Goal: Task Accomplishment & Management: Complete application form

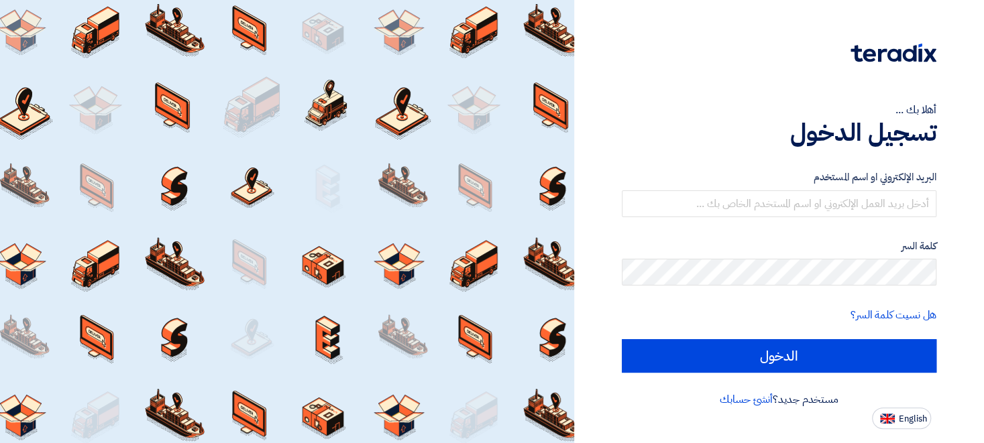
type input "[EMAIL_ADDRESS][DOMAIN_NAME]"
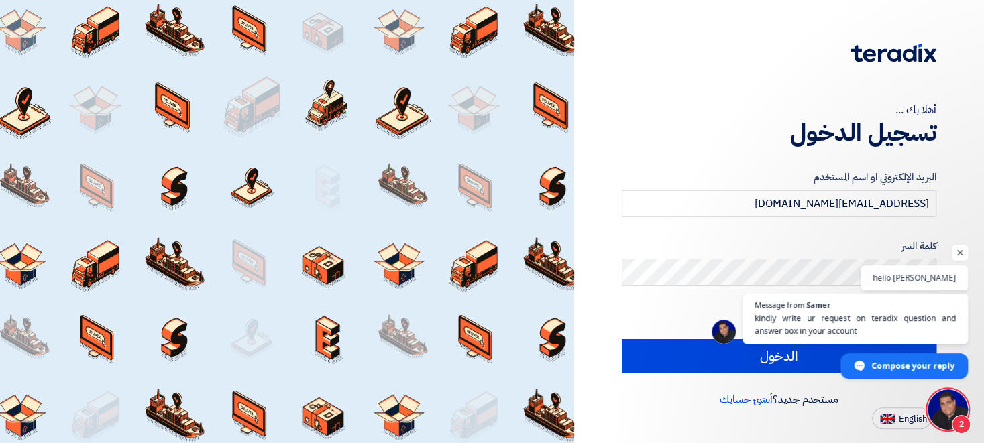
scroll to position [61, 0]
click at [902, 416] on span "English" at bounding box center [913, 418] width 28 height 9
type input "Sign in"
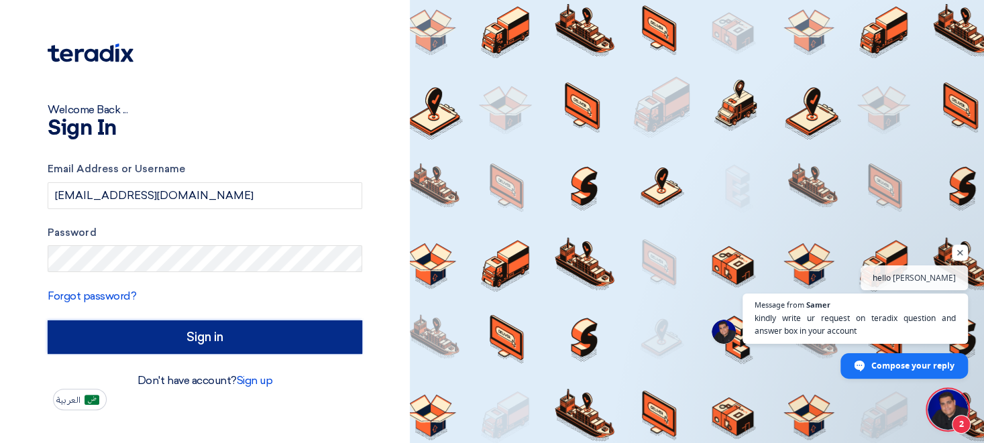
click at [201, 334] on input "Sign in" at bounding box center [205, 338] width 315 height 34
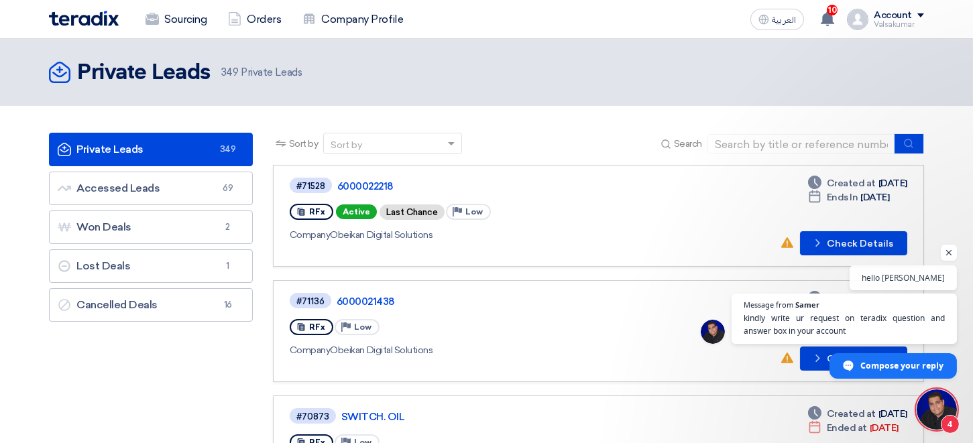
scroll to position [61, 0]
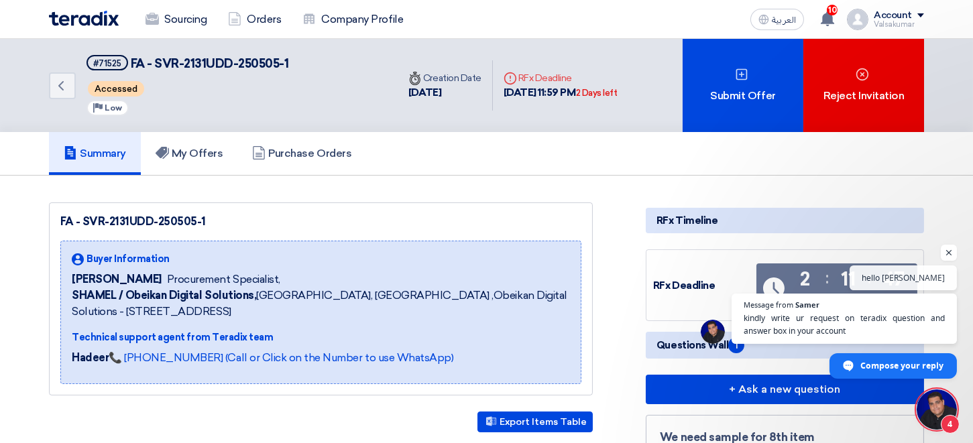
scroll to position [61, 0]
click at [64, 87] on icon "Back" at bounding box center [61, 86] width 16 height 16
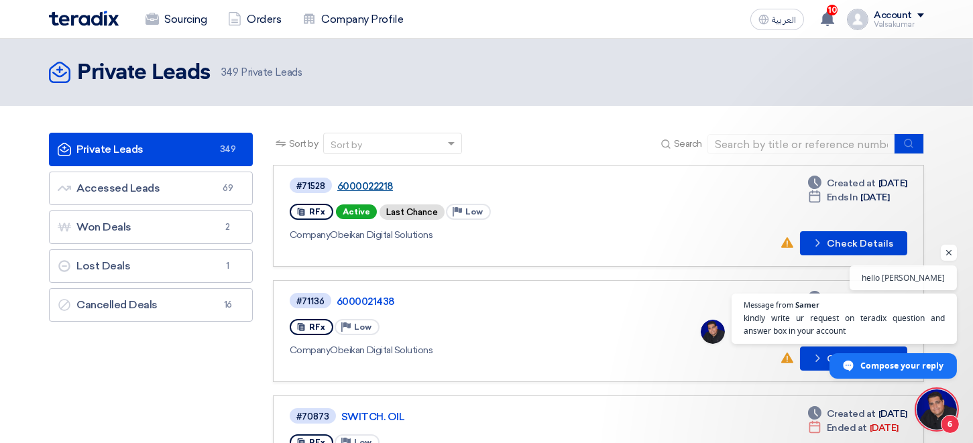
click at [368, 181] on link "6000022218" at bounding box center [504, 186] width 335 height 12
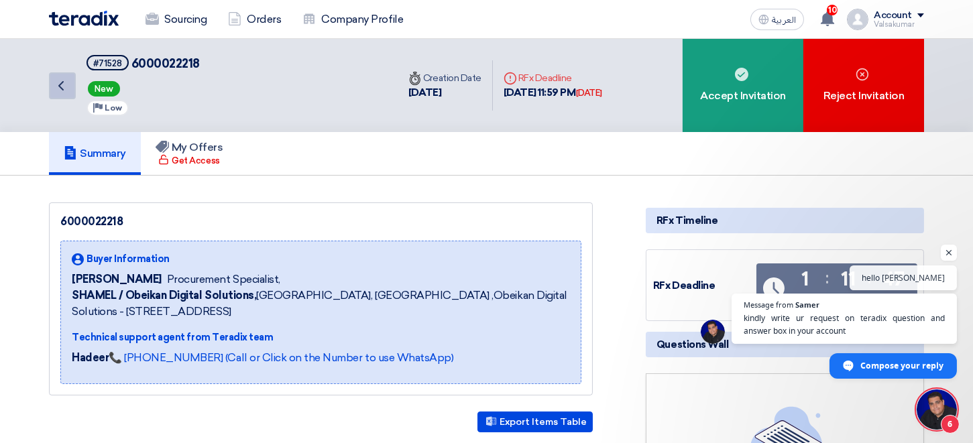
click at [63, 82] on icon "Back" at bounding box center [61, 86] width 16 height 16
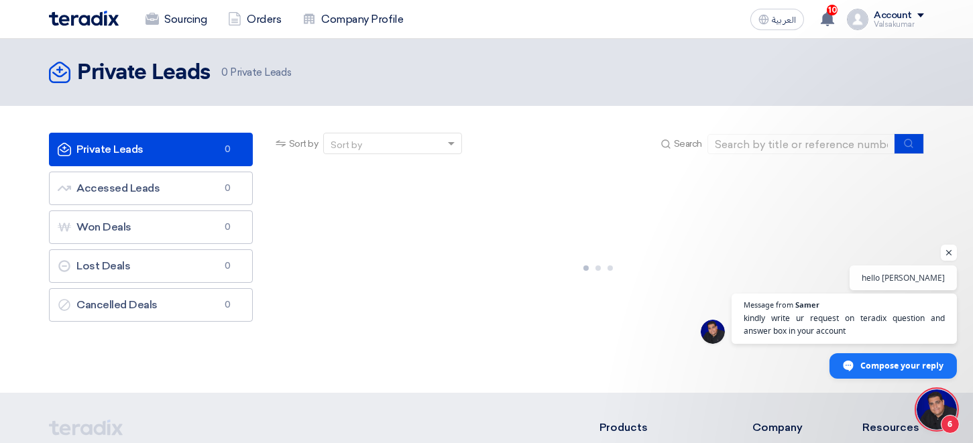
scroll to position [61, 0]
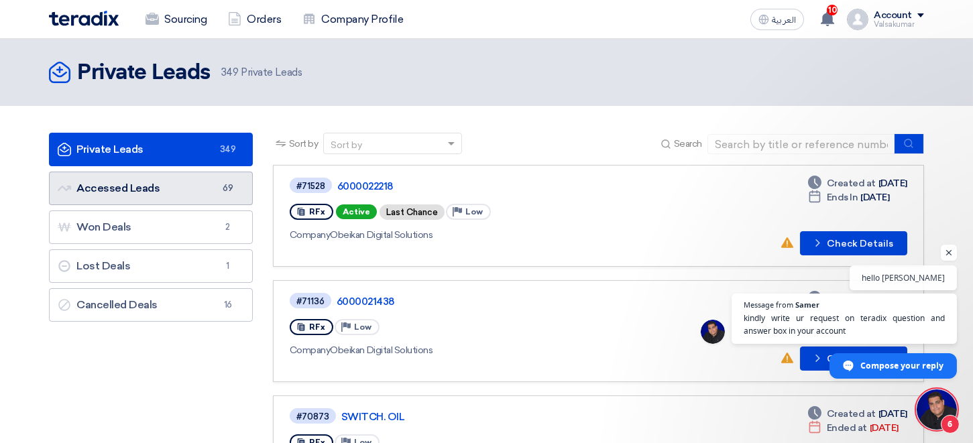
click at [142, 192] on link "Accessed Leads Accessed Leads 69" at bounding box center [151, 189] width 204 height 34
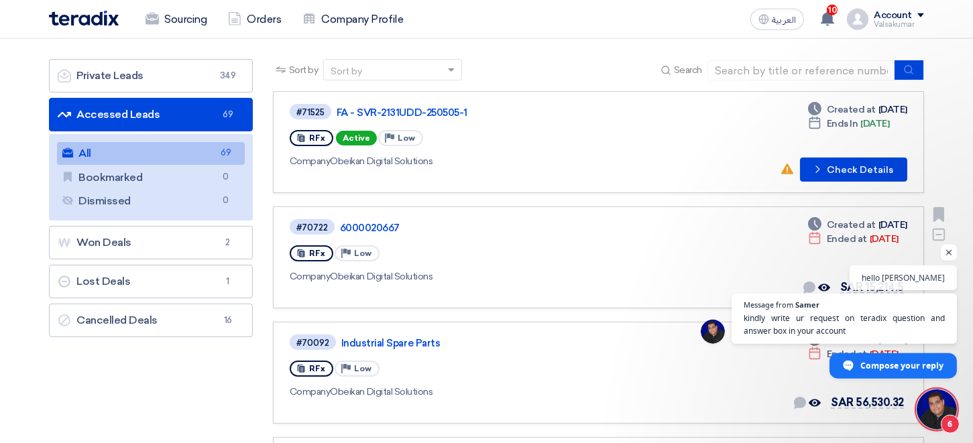
scroll to position [74, 0]
click at [441, 113] on link "FA - SVR-2131UDD-250505-1" at bounding box center [504, 113] width 335 height 12
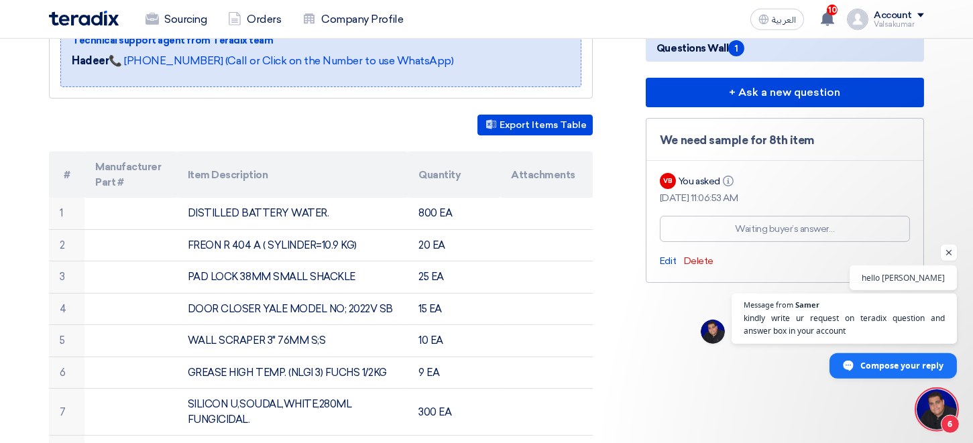
scroll to position [295, 0]
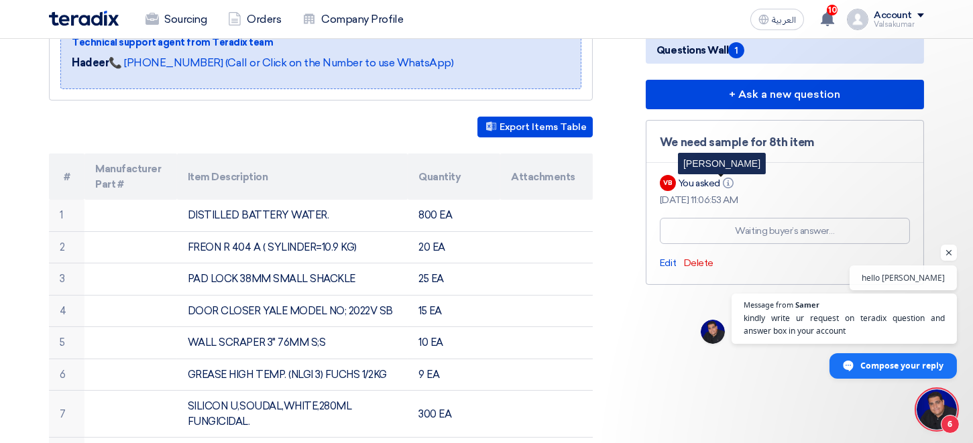
click at [731, 183] on icon "Info" at bounding box center [728, 183] width 11 height 11
click at [706, 199] on div "[DATE] 11:06:53 AM" at bounding box center [785, 200] width 250 height 14
click at [774, 233] on div "Waiting buyer’s answer…" at bounding box center [785, 231] width 99 height 14
click at [667, 261] on span "Edit" at bounding box center [668, 263] width 16 height 11
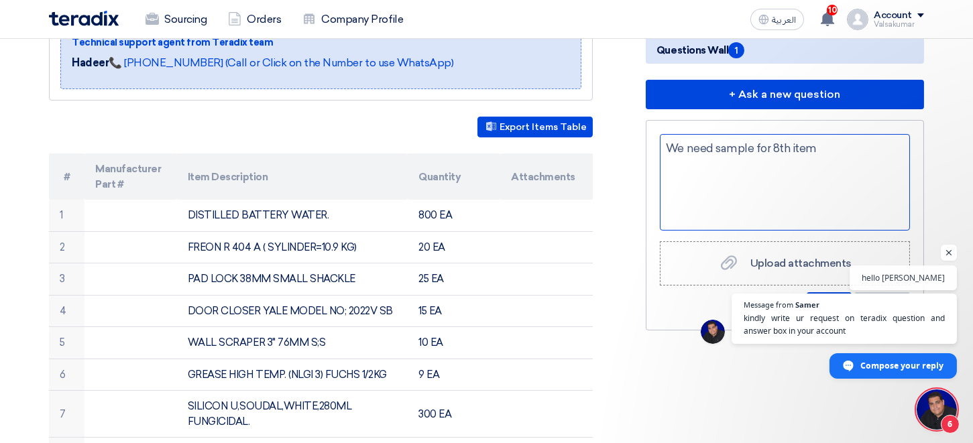
click at [864, 156] on div "We need sample for 8th item" at bounding box center [785, 182] width 250 height 97
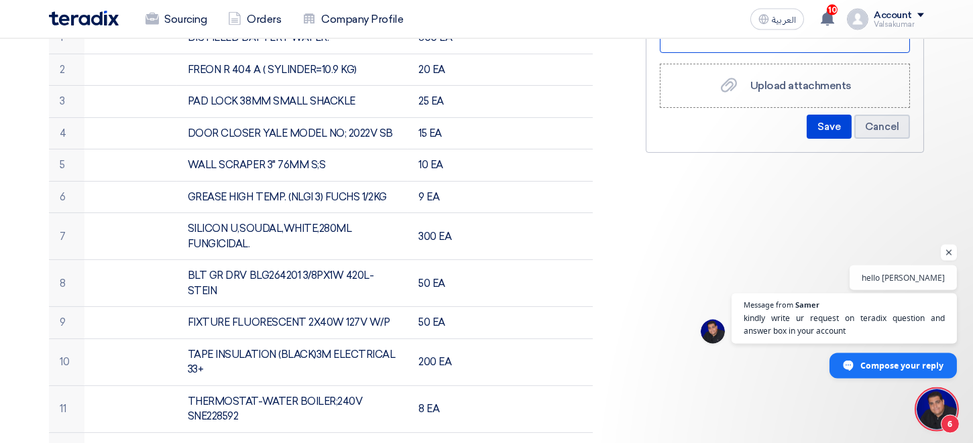
scroll to position [516, 0]
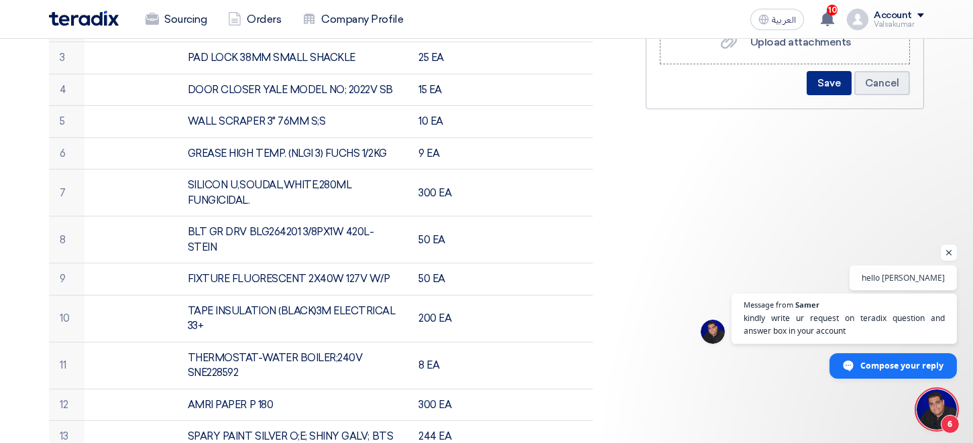
click at [833, 81] on button "Save" at bounding box center [829, 83] width 45 height 24
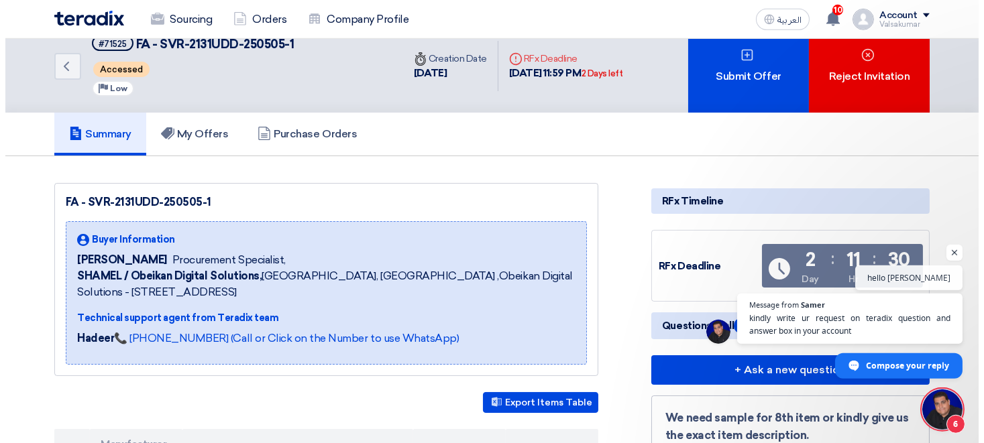
scroll to position [0, 0]
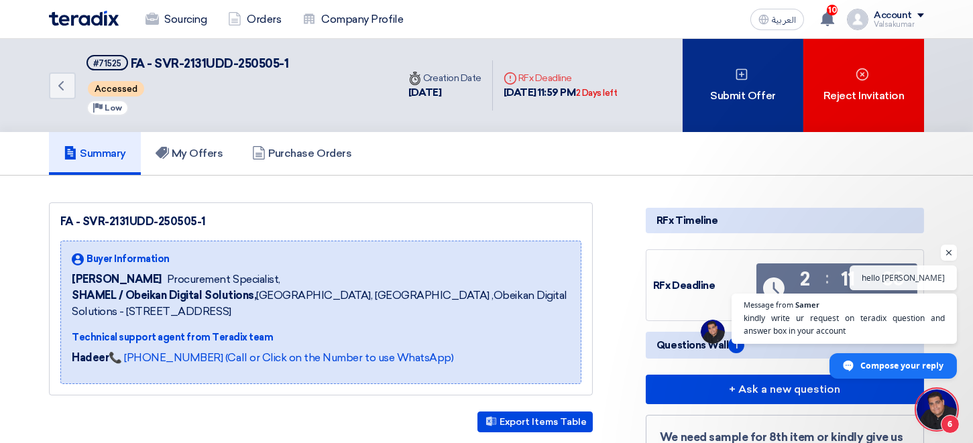
click at [740, 68] on icon at bounding box center [741, 74] width 13 height 13
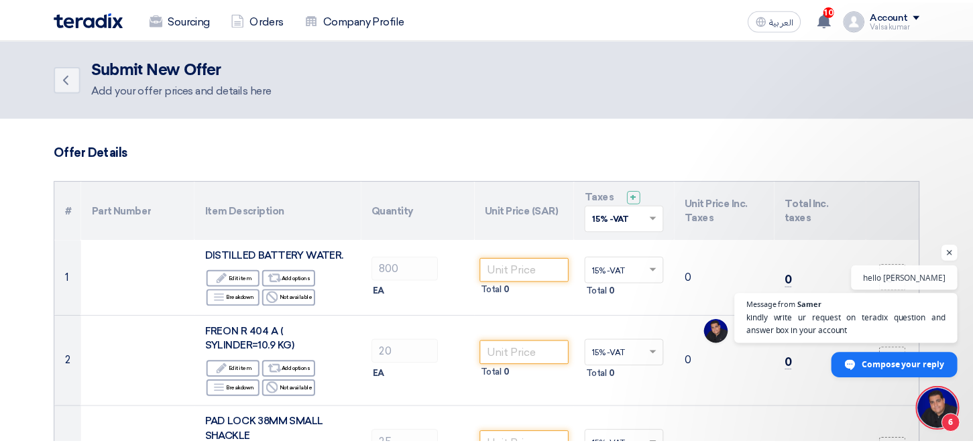
scroll to position [61, 0]
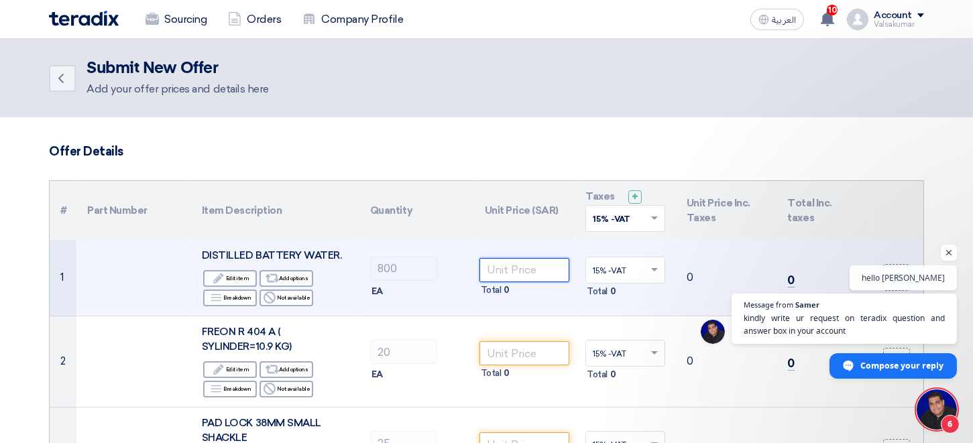
click at [498, 270] on input "number" at bounding box center [525, 270] width 91 height 24
click at [233, 276] on div "Edit Edit item" at bounding box center [230, 278] width 54 height 17
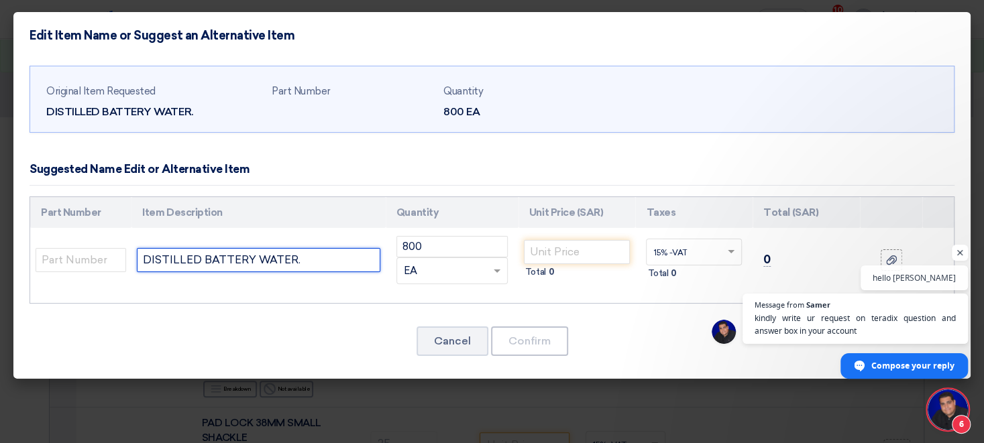
click at [333, 264] on input "DISTILLED BATTERY WATER." at bounding box center [258, 260] width 243 height 24
type input "DISTILLED BATTERY WATER 20L"
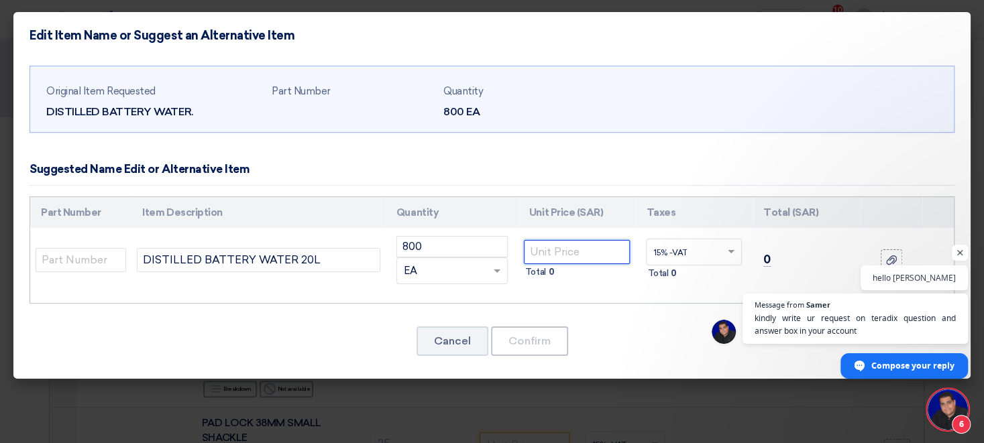
drag, startPoint x: 536, startPoint y: 248, endPoint x: 555, endPoint y: 247, distance: 18.8
click at [539, 248] on input "number" at bounding box center [577, 252] width 107 height 24
type input "24"
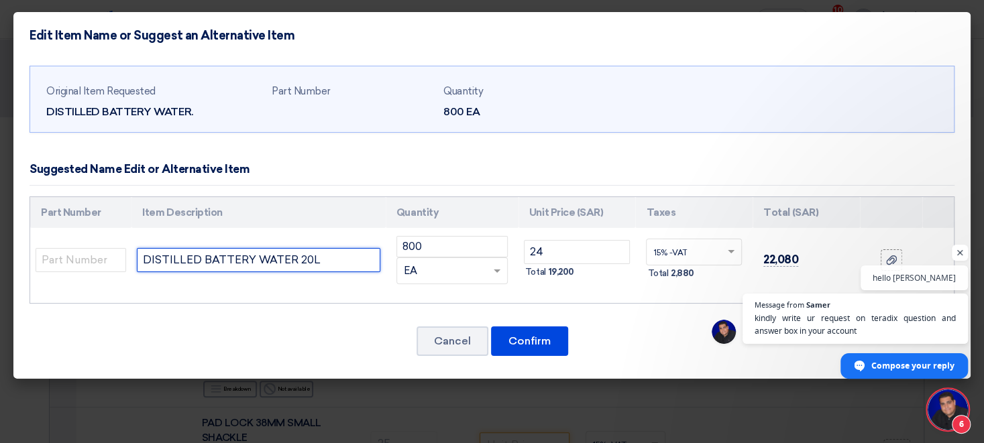
drag, startPoint x: 306, startPoint y: 259, endPoint x: 297, endPoint y: 258, distance: 8.7
click at [297, 258] on input "DISTILLED BATTERY WATER 20L" at bounding box center [258, 260] width 243 height 24
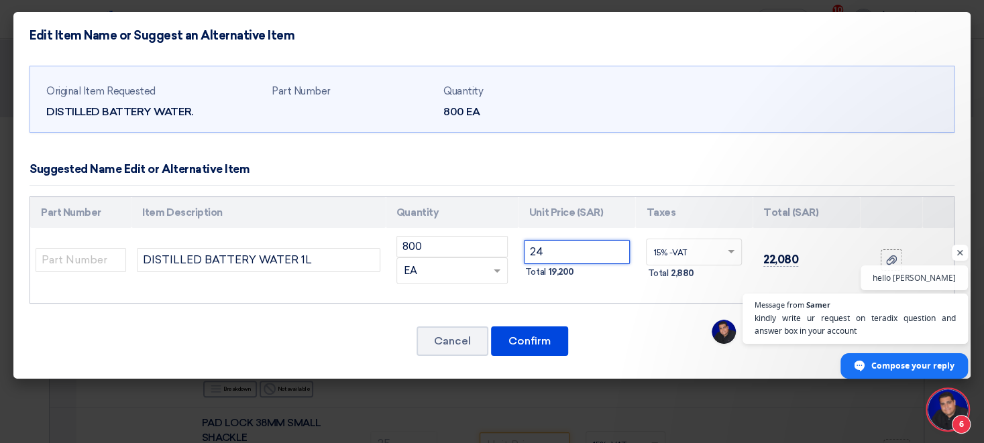
drag, startPoint x: 567, startPoint y: 249, endPoint x: 458, endPoint y: 250, distance: 109.3
click at [524, 250] on input "24" at bounding box center [577, 252] width 107 height 24
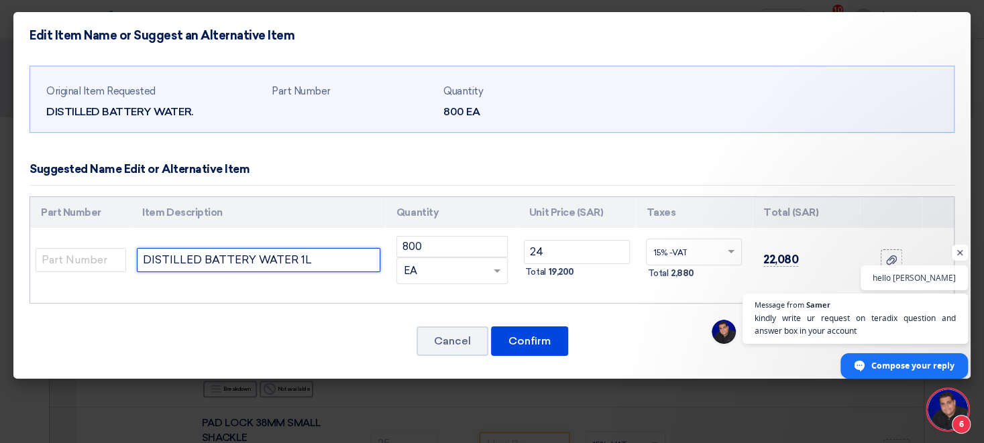
click at [316, 262] on input "DISTILLED BATTERY WATER 1L" at bounding box center [258, 260] width 243 height 24
type input "DISTILLED BATTERY WATER 1L ALBARK"
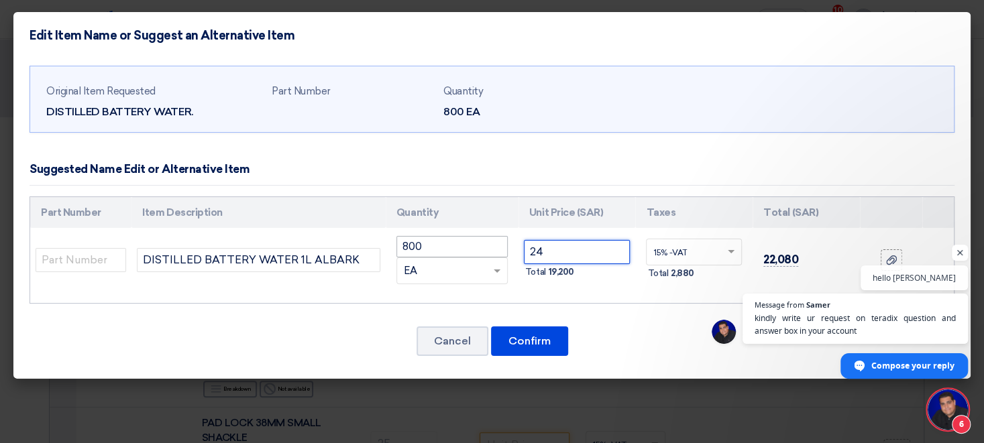
drag, startPoint x: 556, startPoint y: 255, endPoint x: 454, endPoint y: 255, distance: 101.9
click at [524, 255] on input "24" at bounding box center [577, 252] width 107 height 24
drag, startPoint x: 528, startPoint y: 257, endPoint x: 543, endPoint y: 257, distance: 14.8
click at [528, 257] on input "3" at bounding box center [577, 252] width 107 height 24
drag, startPoint x: 535, startPoint y: 255, endPoint x: 510, endPoint y: 251, distance: 24.5
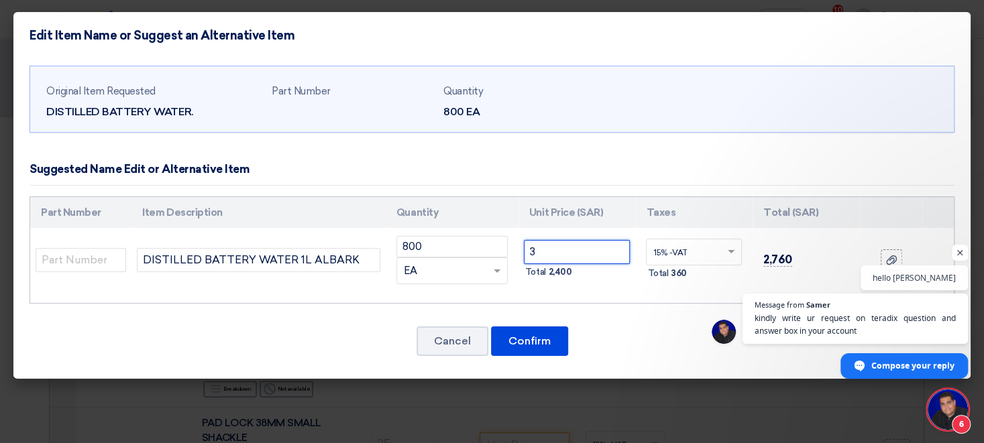
click at [524, 252] on input "3" at bounding box center [577, 252] width 107 height 24
type input "2.90"
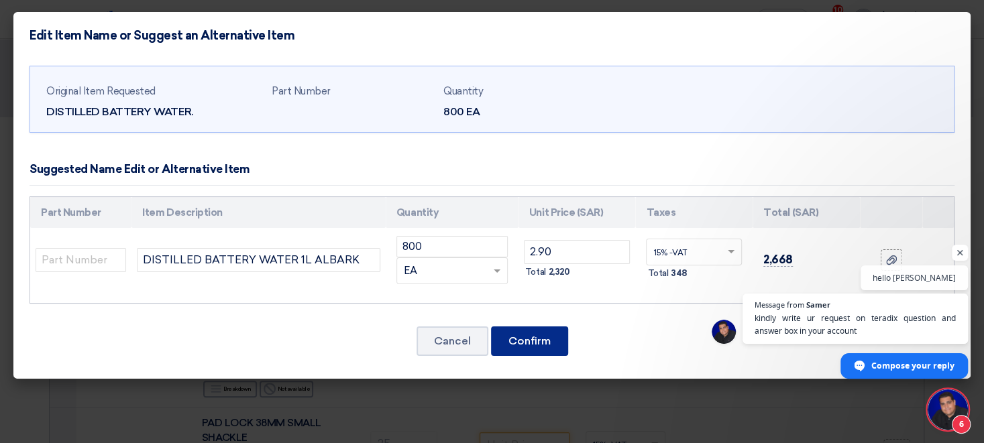
click at [516, 351] on button "Confirm" at bounding box center [529, 342] width 77 height 30
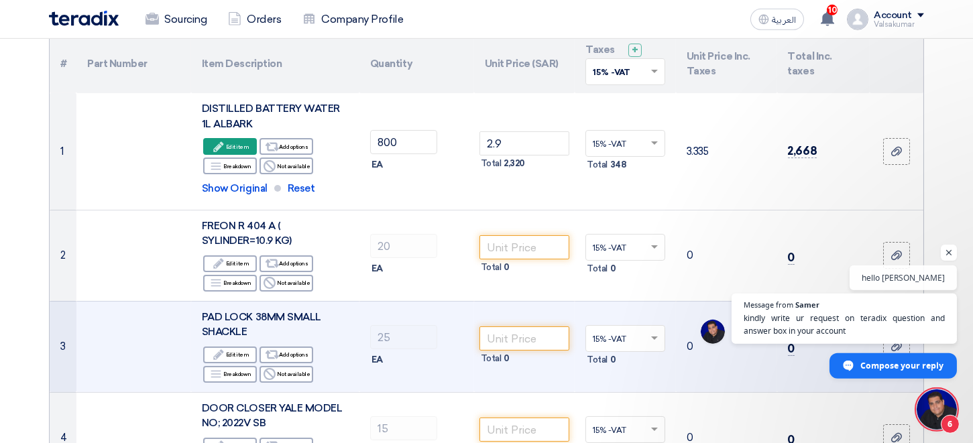
scroll to position [148, 0]
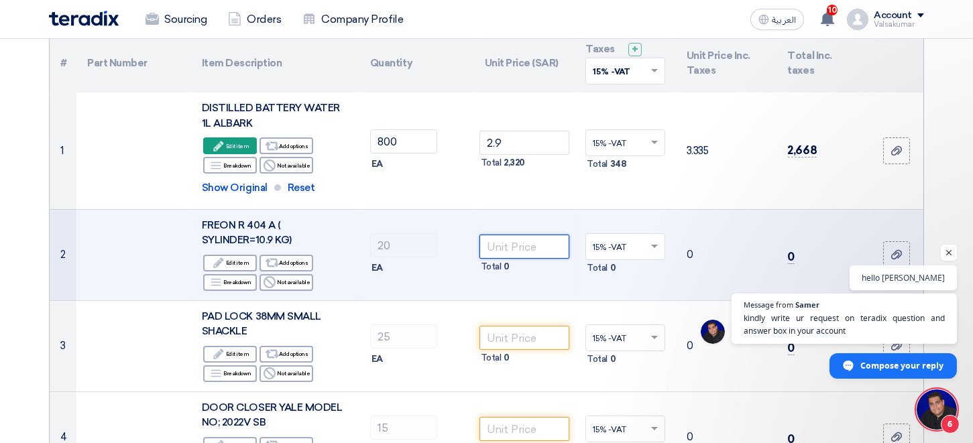
click at [535, 247] on input "number" at bounding box center [525, 247] width 91 height 24
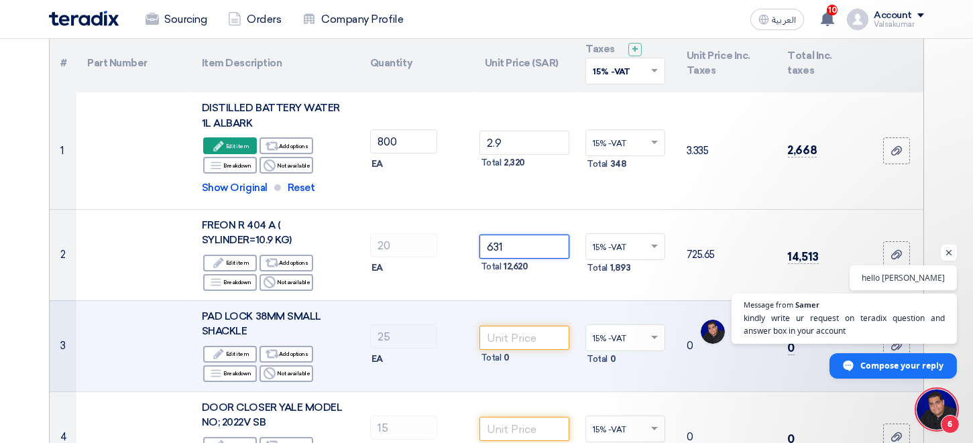
type input "631"
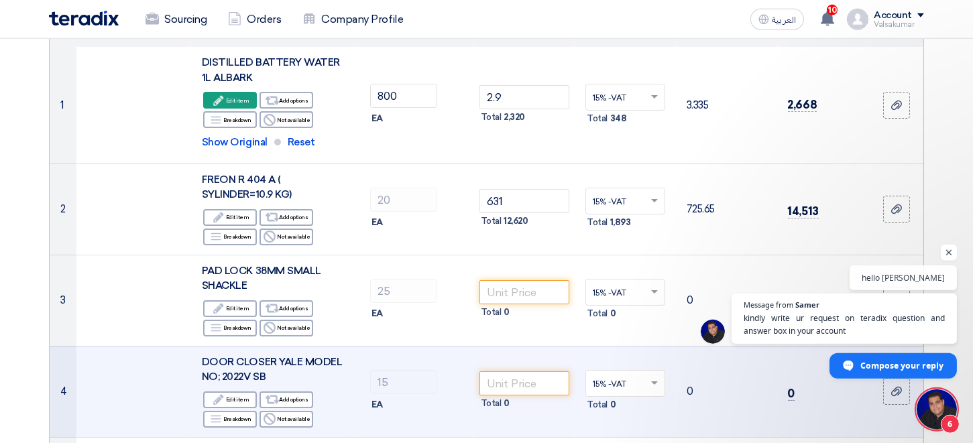
scroll to position [295, 0]
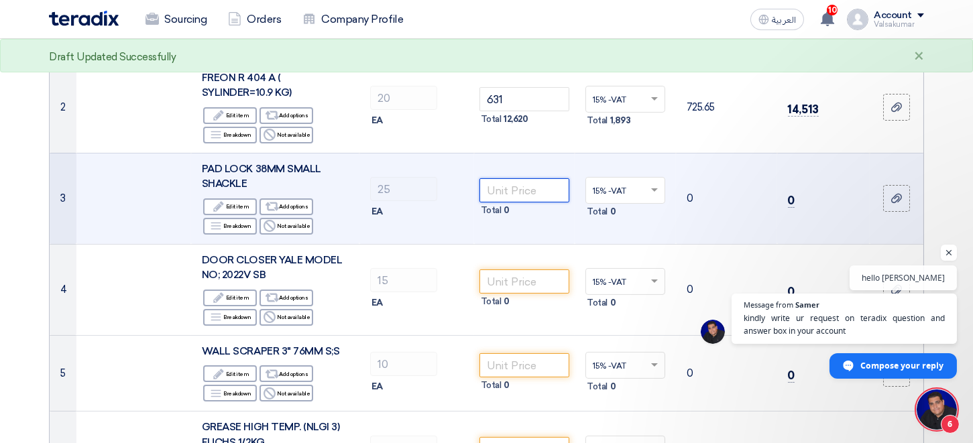
click at [507, 188] on input "number" at bounding box center [525, 190] width 91 height 24
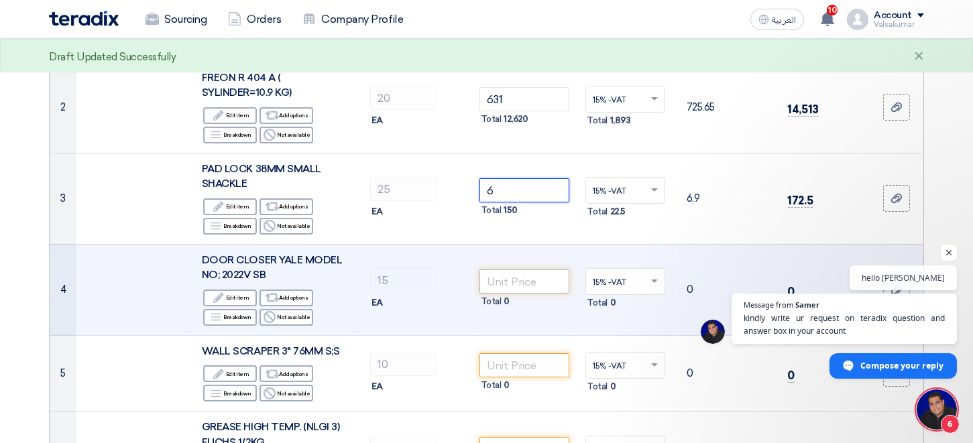
type input "6"
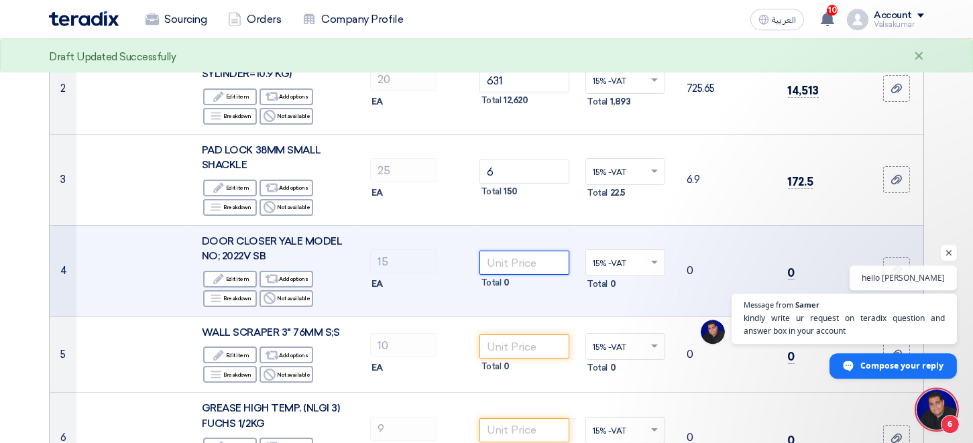
click at [522, 275] on input "number" at bounding box center [525, 263] width 91 height 24
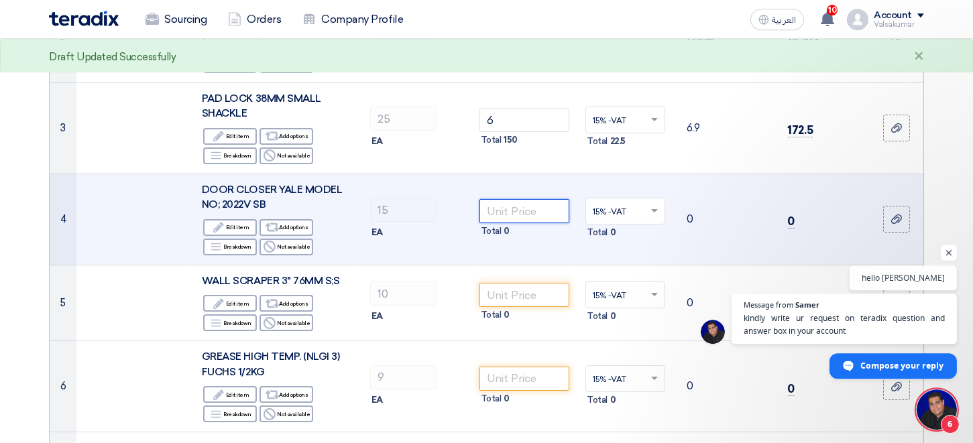
scroll to position [369, 0]
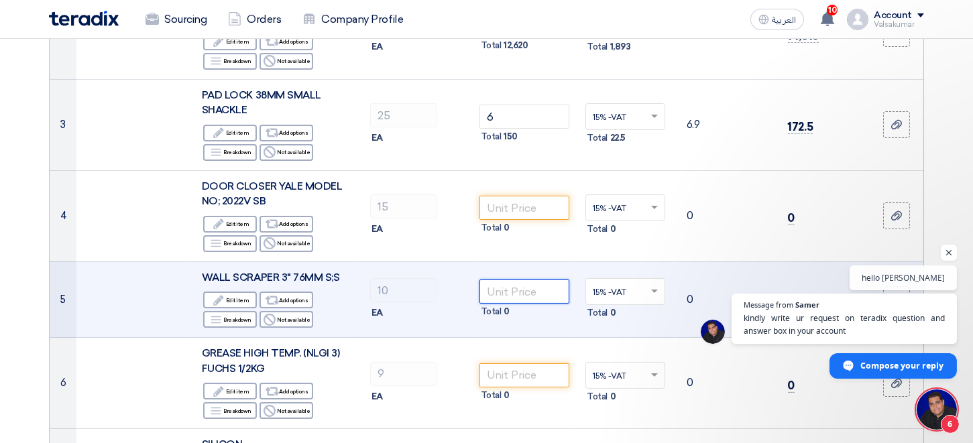
click at [519, 292] on input "number" at bounding box center [525, 292] width 91 height 24
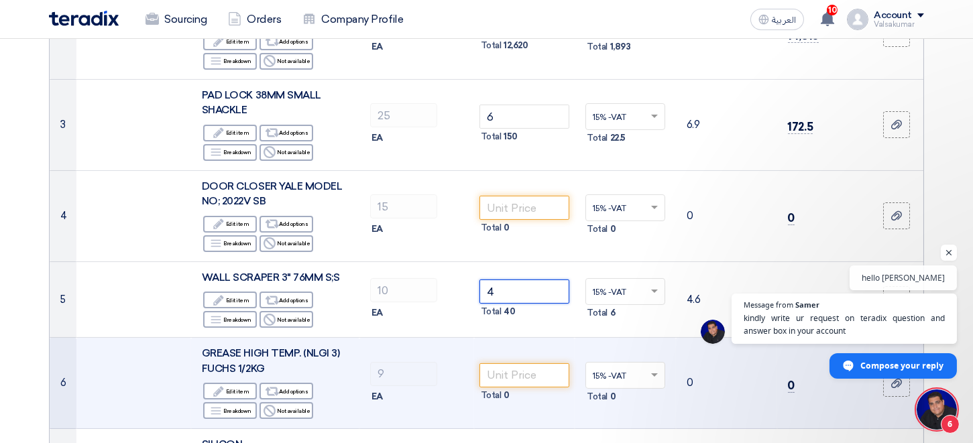
type input "4"
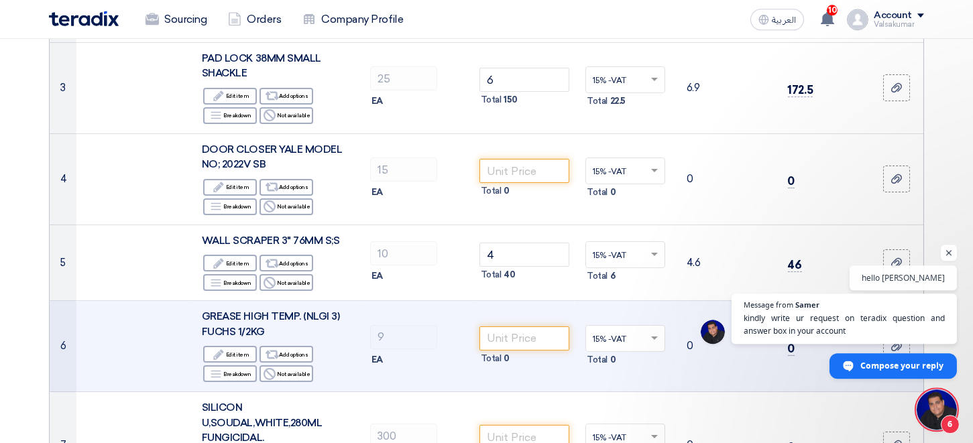
scroll to position [443, 0]
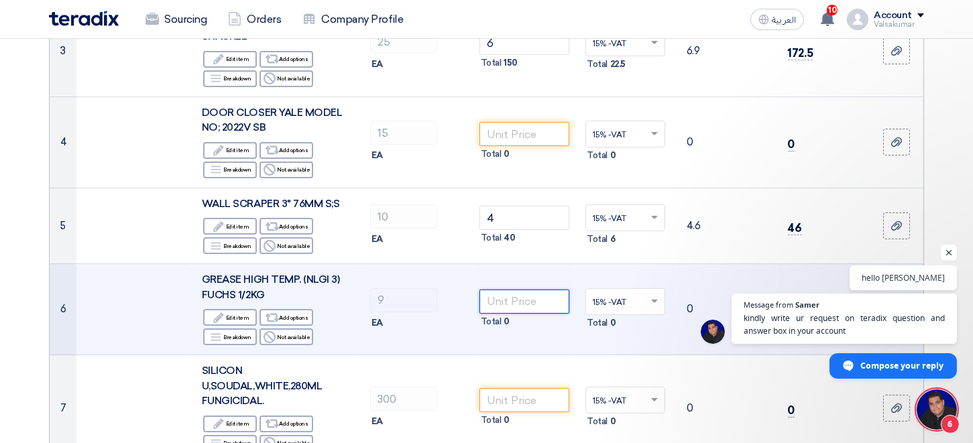
click at [506, 300] on input "number" at bounding box center [525, 302] width 91 height 24
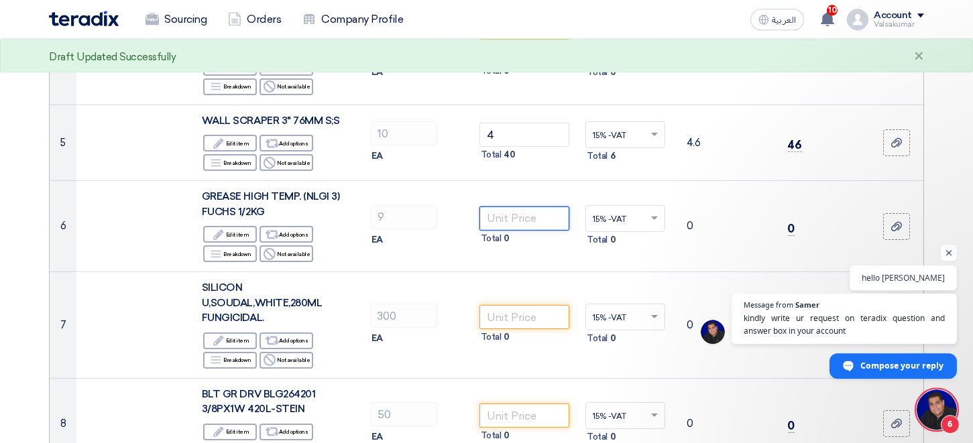
scroll to position [590, 0]
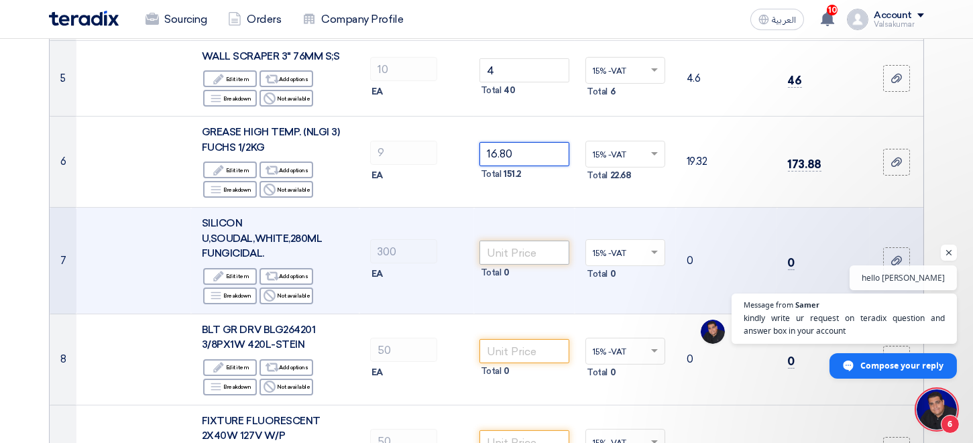
type input "16.80"
click at [525, 247] on input "number" at bounding box center [525, 253] width 91 height 24
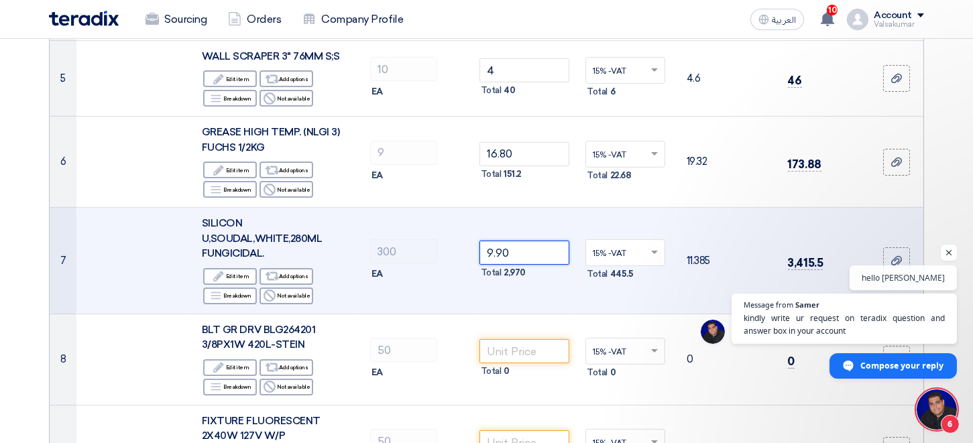
type input "9.90"
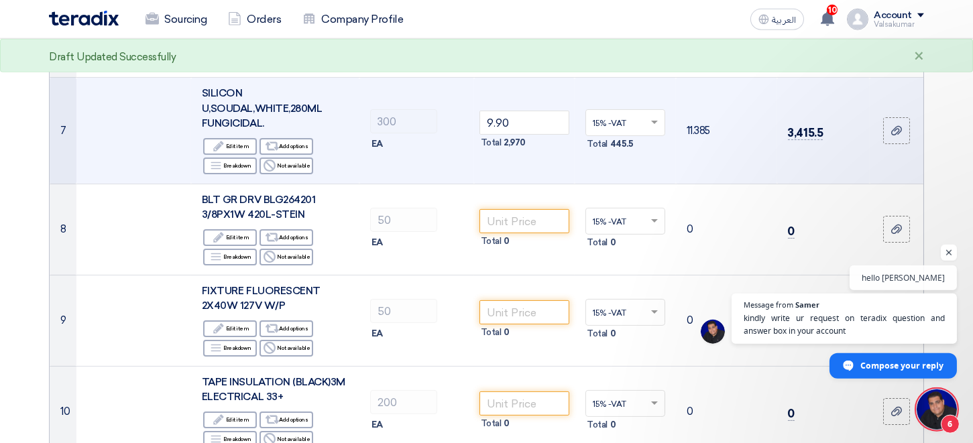
scroll to position [738, 0]
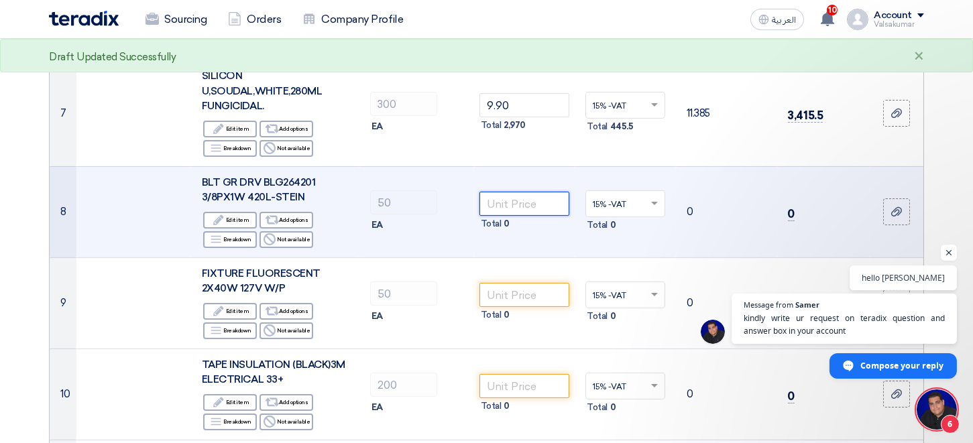
click at [520, 202] on input "number" at bounding box center [525, 204] width 91 height 24
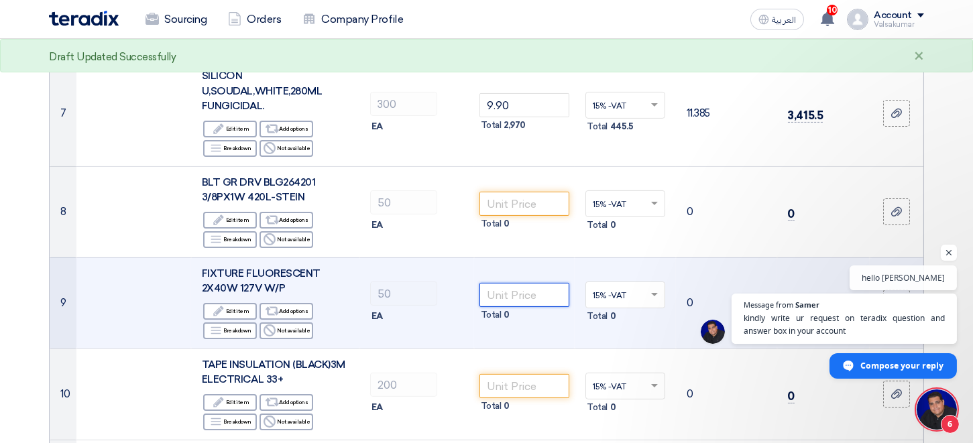
click at [522, 297] on input "number" at bounding box center [525, 295] width 91 height 24
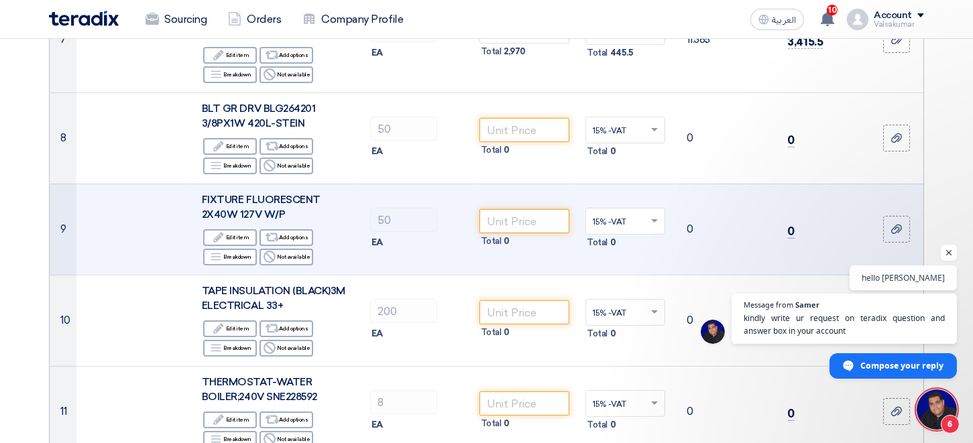
click at [277, 213] on span "FIXTURE FLUORESCENT 2X40W 127V W/P" at bounding box center [261, 207] width 119 height 27
click at [281, 215] on span "FIXTURE FLUORESCENT 2X40W 127V W/P" at bounding box center [261, 207] width 119 height 27
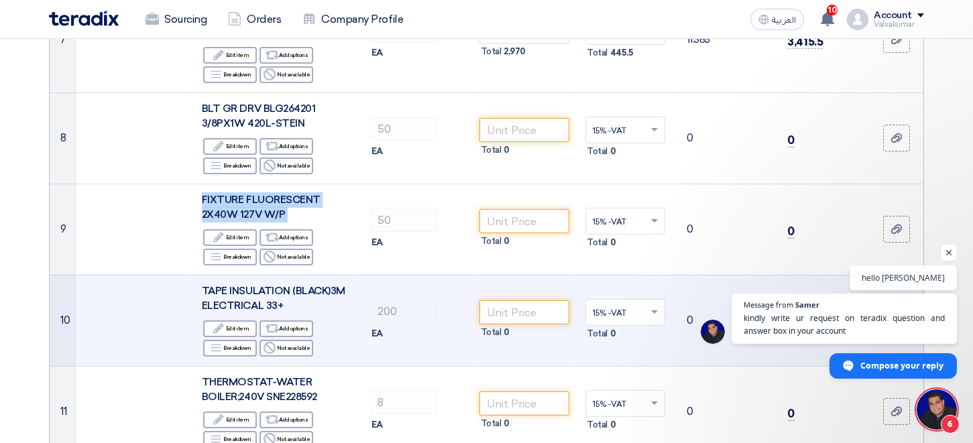
copy div "FIXTURE FLUORESCENT 2X40W 127V W/P"
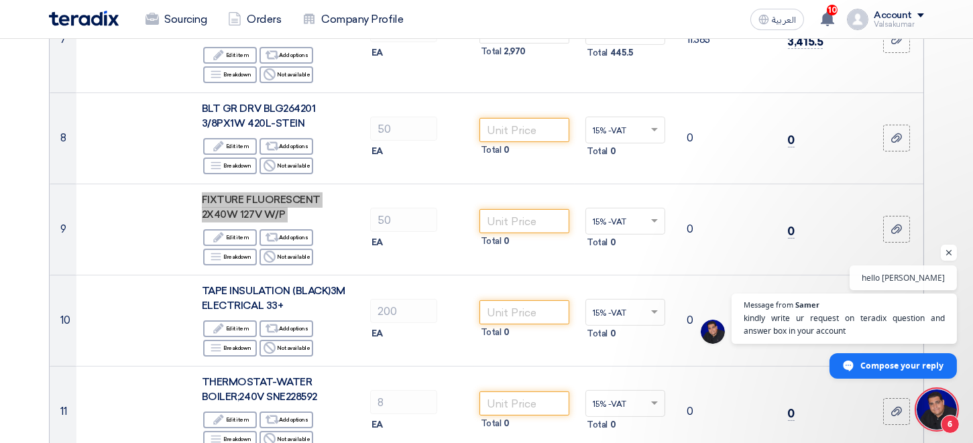
scroll to position [105, 0]
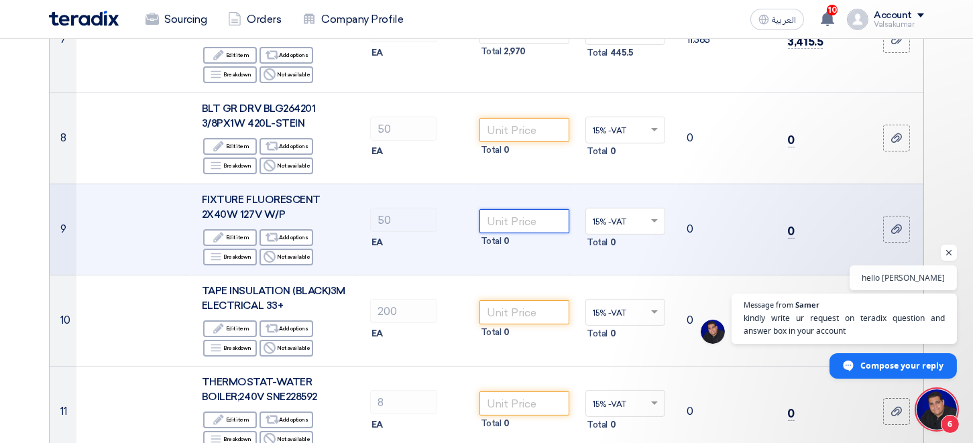
click at [508, 222] on input "number" at bounding box center [525, 221] width 91 height 24
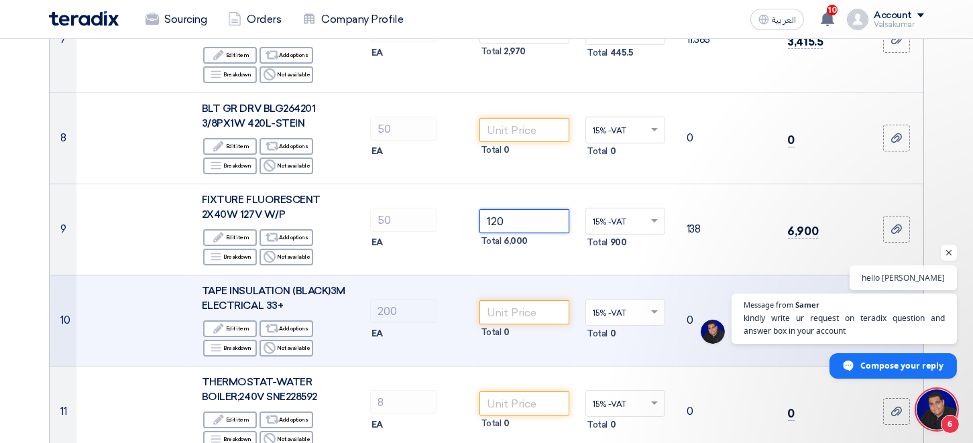
type input "120"
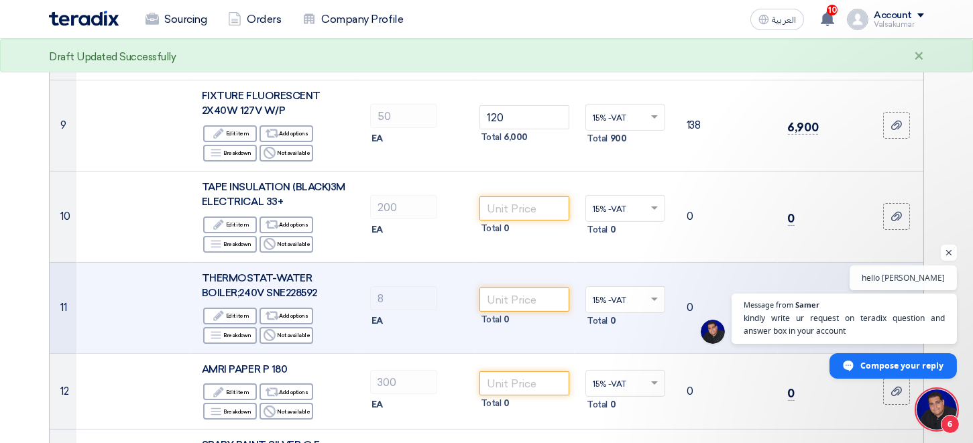
scroll to position [959, 0]
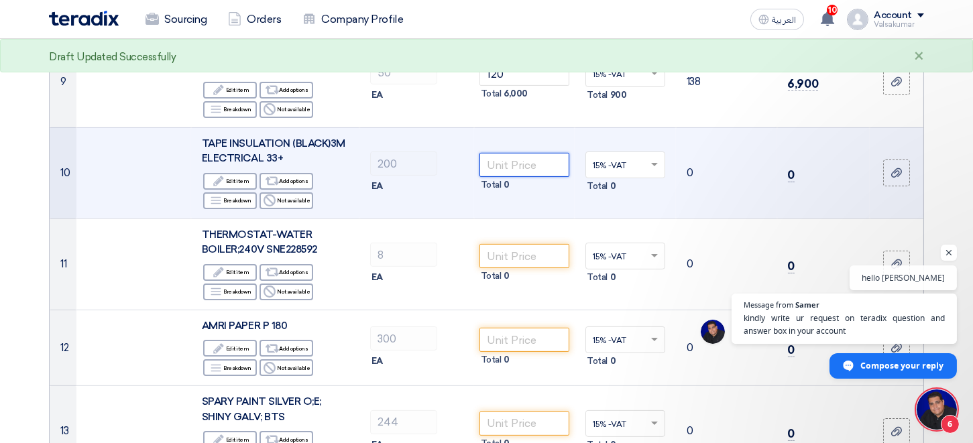
click at [511, 168] on input "number" at bounding box center [525, 165] width 91 height 24
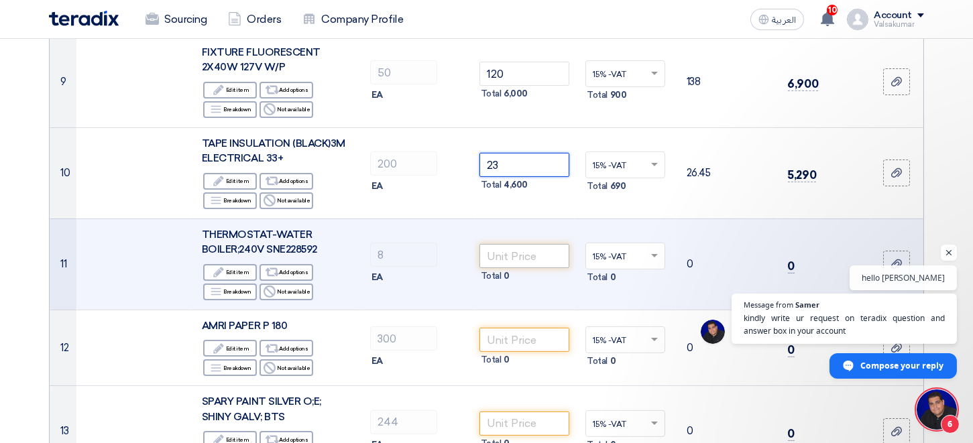
type input "23"
click at [508, 257] on input "number" at bounding box center [525, 256] width 91 height 24
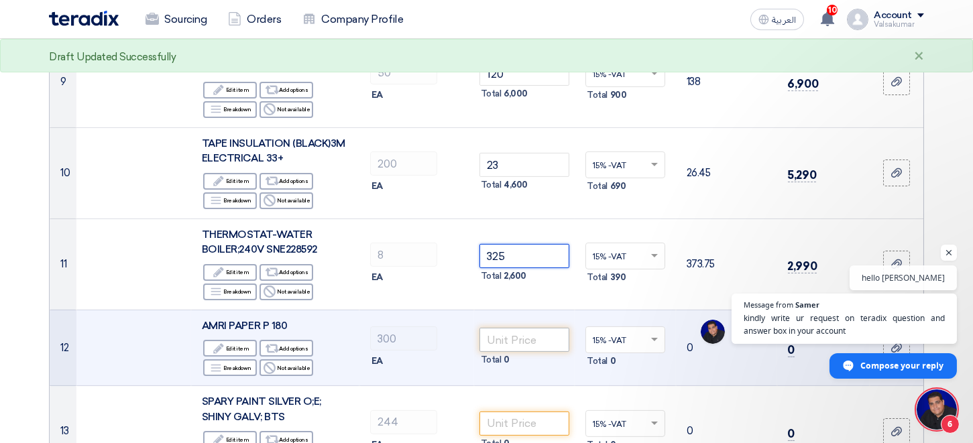
type input "325"
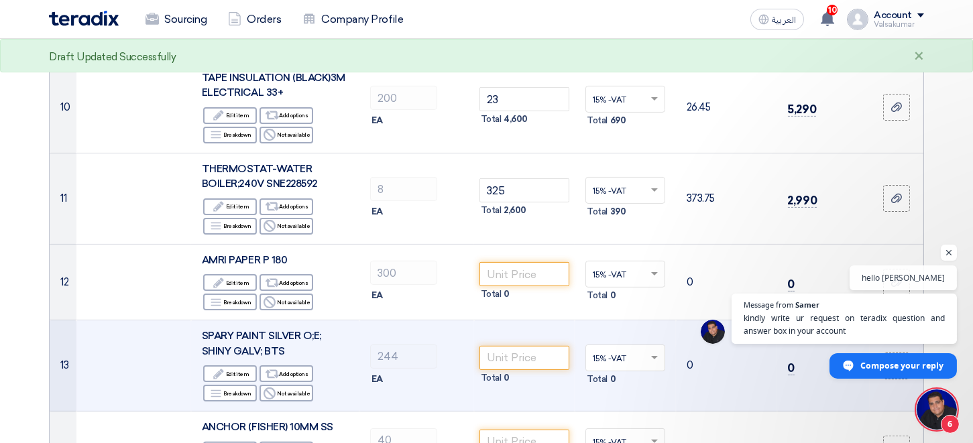
scroll to position [1033, 0]
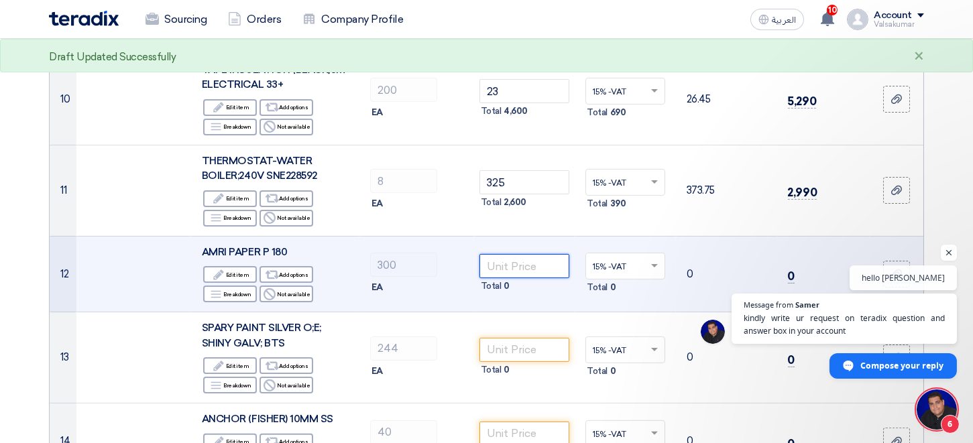
click at [519, 263] on input "number" at bounding box center [525, 266] width 91 height 24
drag, startPoint x: 502, startPoint y: 266, endPoint x: 517, endPoint y: 266, distance: 14.8
click at [517, 266] on input "0.85" at bounding box center [525, 266] width 91 height 24
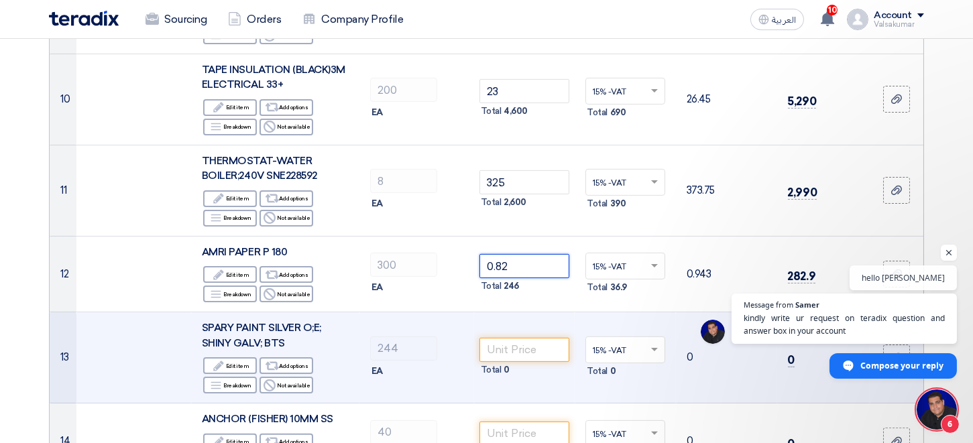
type input "0.82"
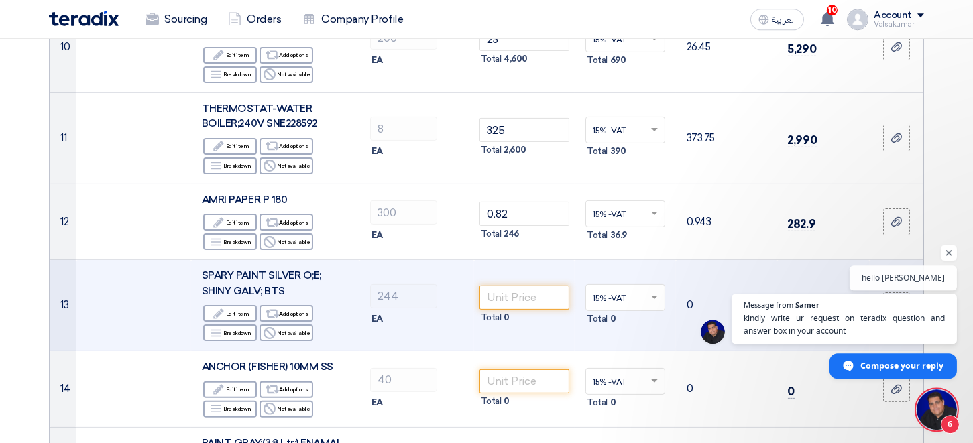
scroll to position [1107, 0]
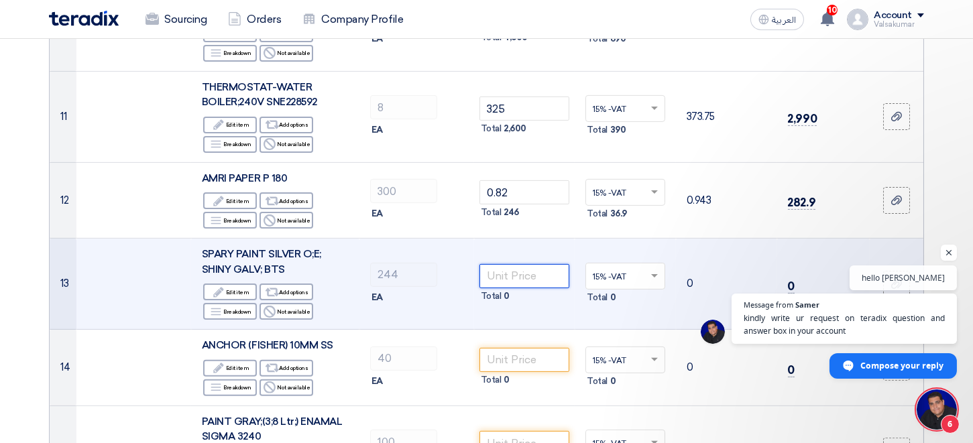
click at [501, 278] on input "number" at bounding box center [525, 276] width 91 height 24
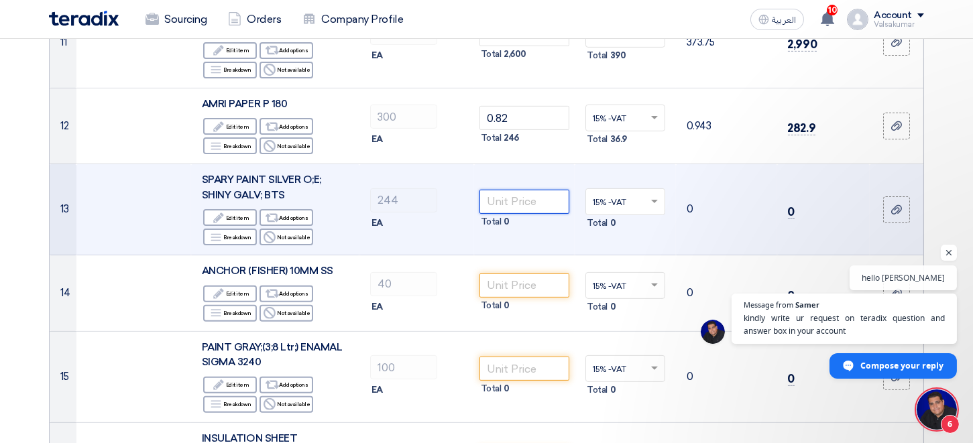
scroll to position [1254, 0]
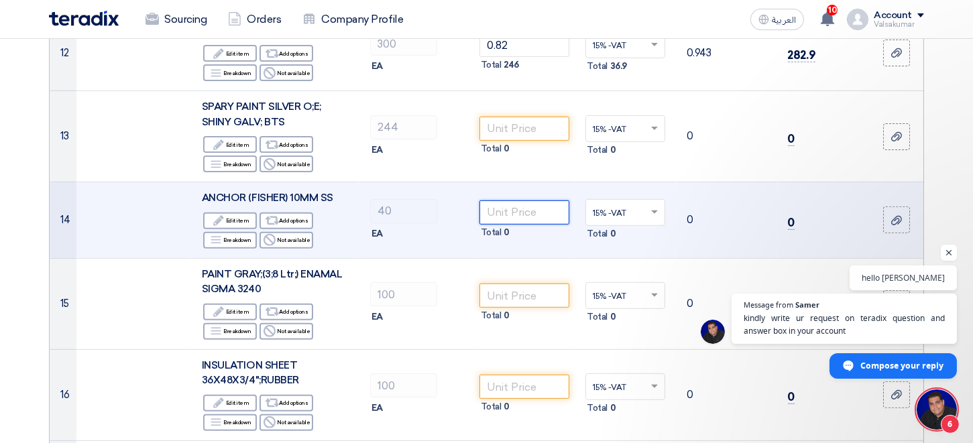
click at [508, 216] on input "number" at bounding box center [525, 213] width 91 height 24
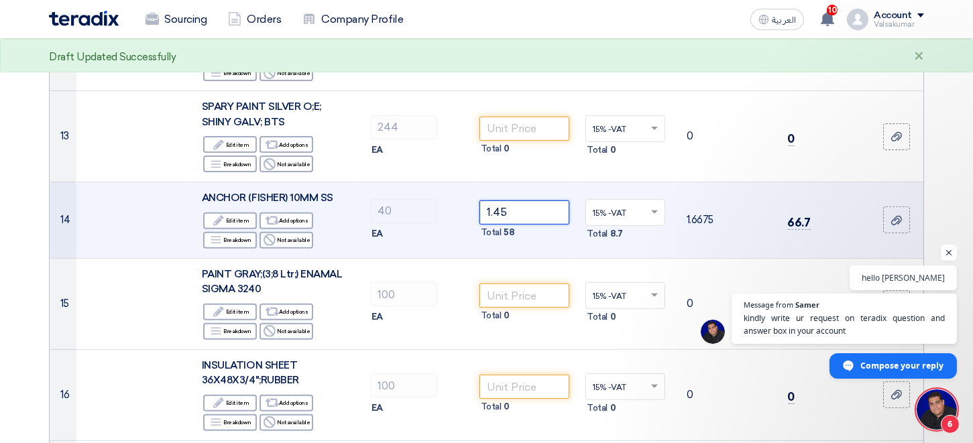
drag, startPoint x: 499, startPoint y: 212, endPoint x: 508, endPoint y: 213, distance: 9.4
click at [508, 213] on input "1.45" at bounding box center [525, 213] width 91 height 24
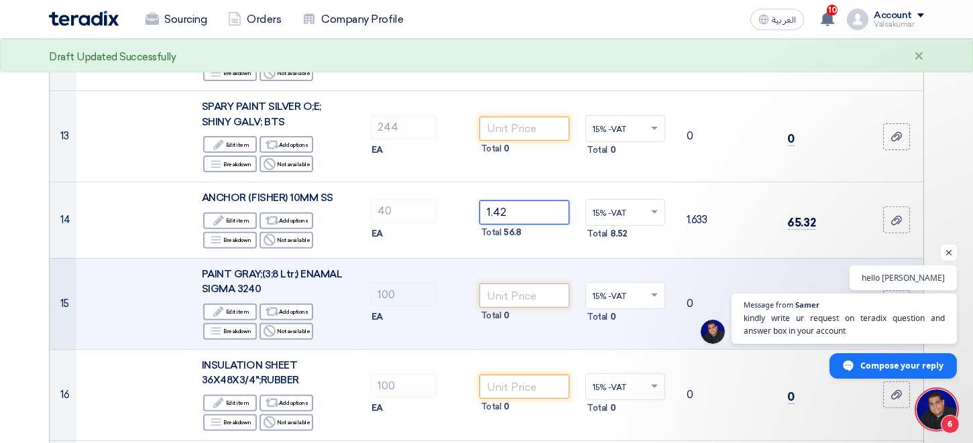
type input "1.42"
click at [510, 300] on input "number" at bounding box center [525, 296] width 91 height 24
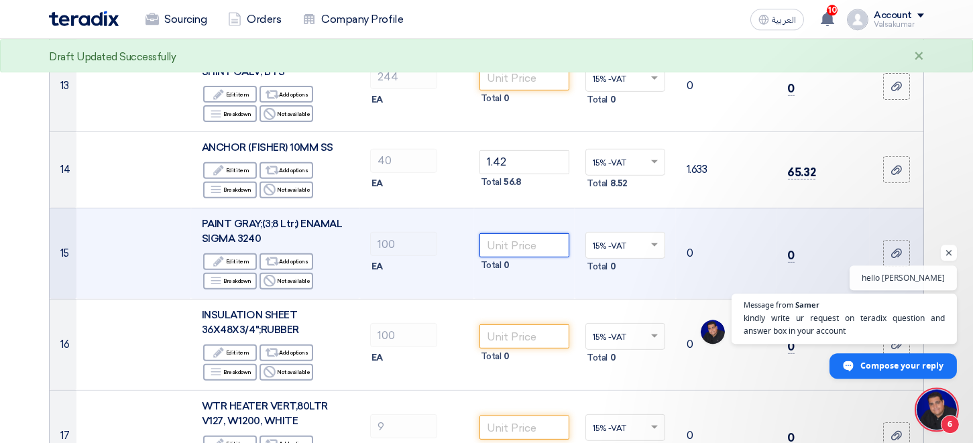
scroll to position [1328, 0]
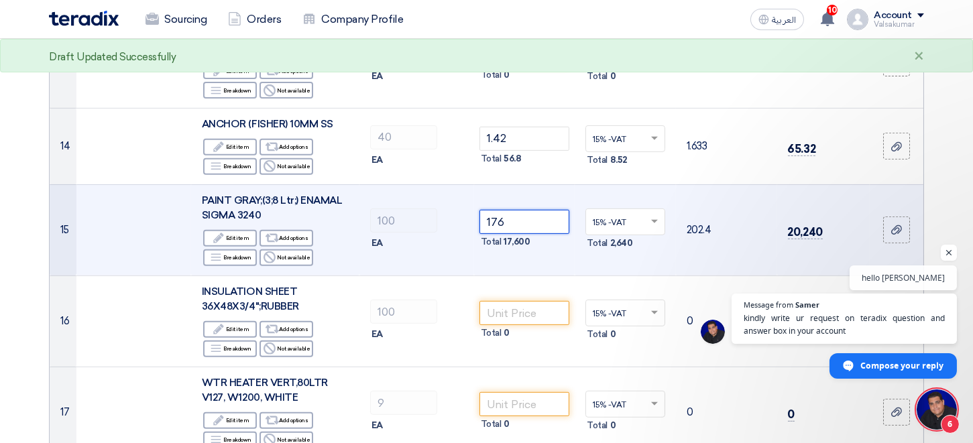
drag, startPoint x: 512, startPoint y: 223, endPoint x: 528, endPoint y: 224, distance: 16.8
click at [523, 223] on input "176" at bounding box center [525, 222] width 91 height 24
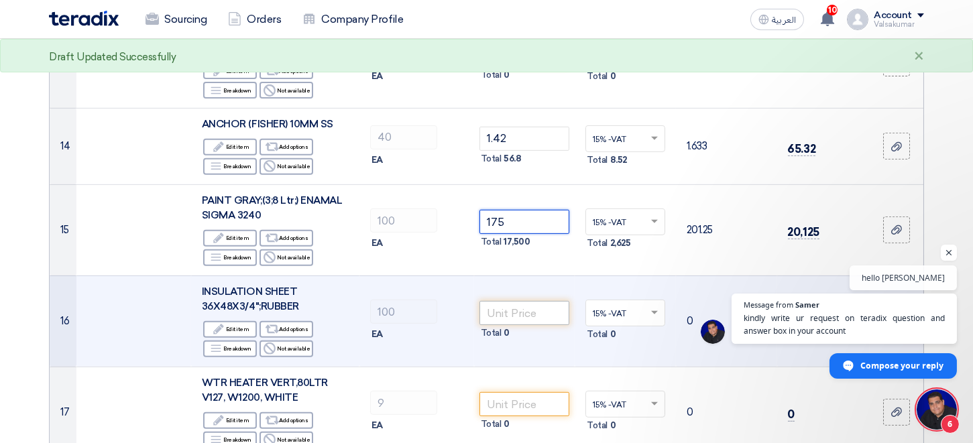
type input "175"
click at [510, 310] on input "number" at bounding box center [525, 313] width 91 height 24
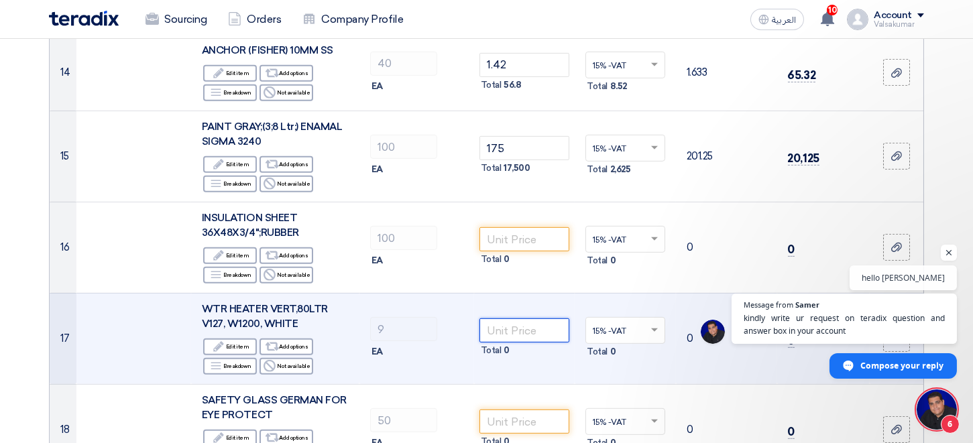
click at [509, 331] on input "number" at bounding box center [525, 331] width 91 height 24
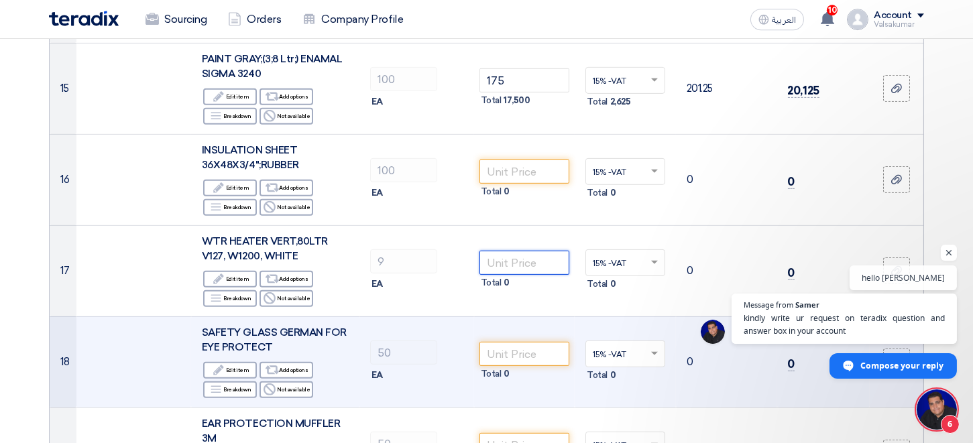
scroll to position [1475, 0]
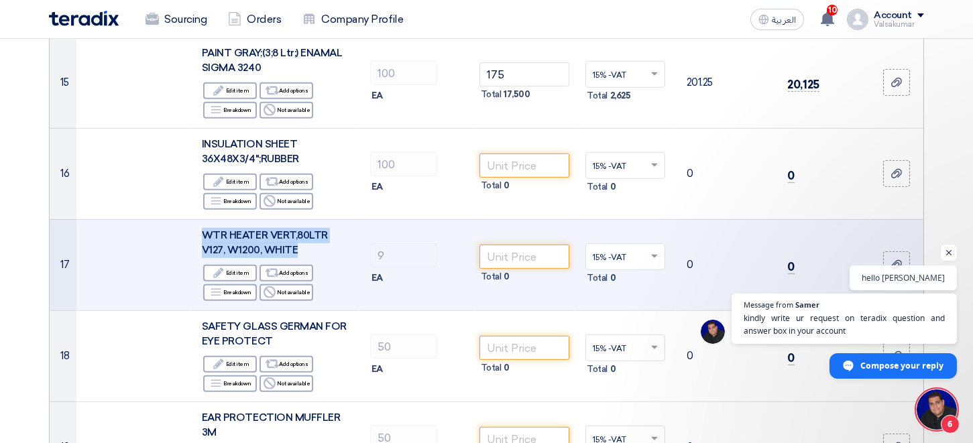
drag, startPoint x: 294, startPoint y: 249, endPoint x: 203, endPoint y: 230, distance: 93.1
click at [203, 230] on span "WTR HEATER VERT,80LTR V127, W1200, WHITE" at bounding box center [265, 242] width 126 height 27
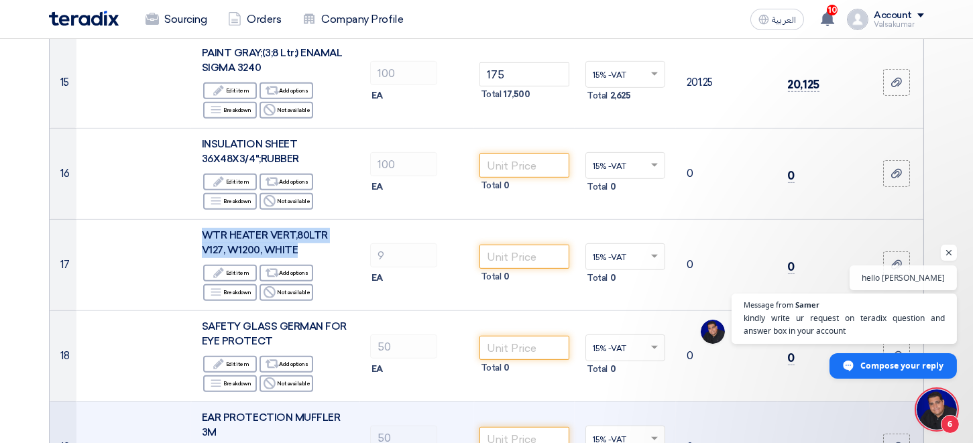
copy span "WTR HEATER VERT,80LTR V127, W1200, WHITE"
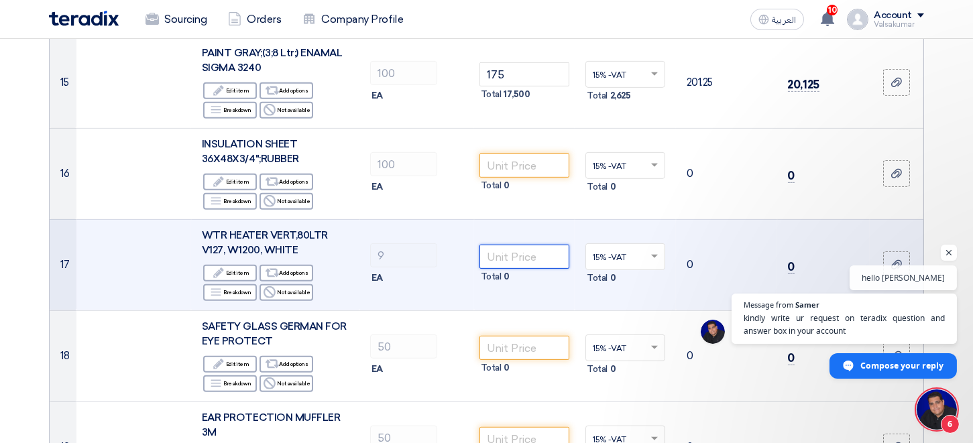
click at [502, 255] on input "number" at bounding box center [525, 257] width 91 height 24
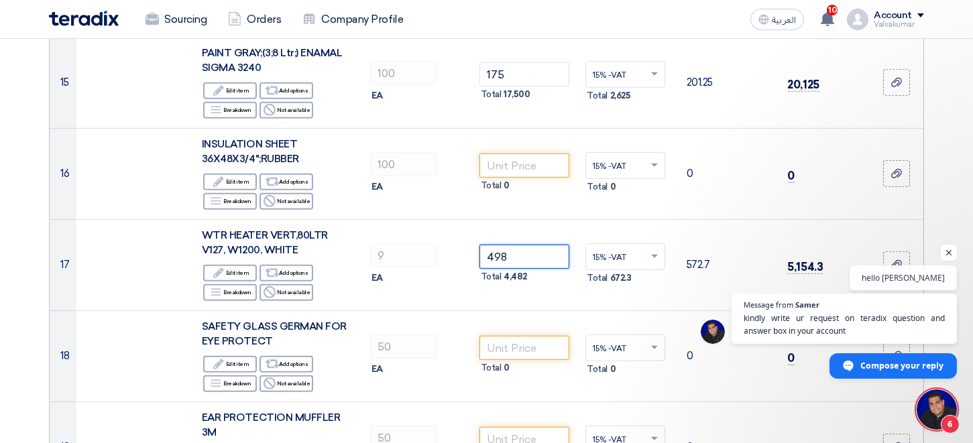
type input "498"
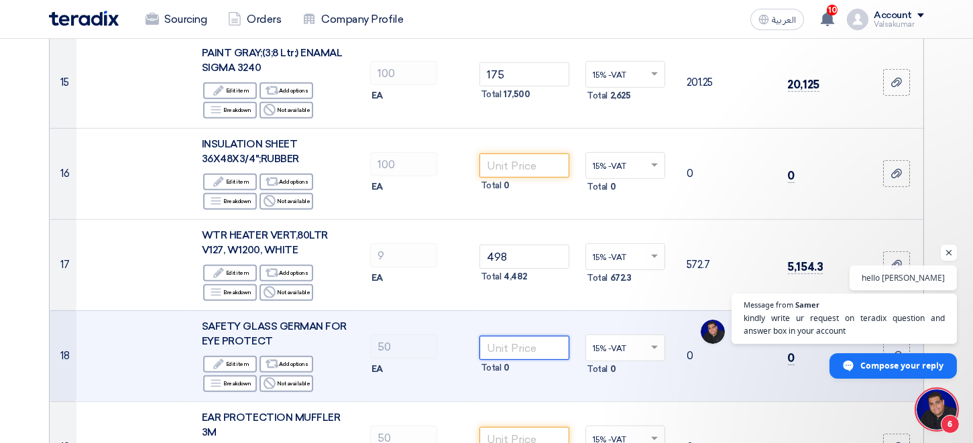
click at [505, 343] on input "number" at bounding box center [525, 348] width 91 height 24
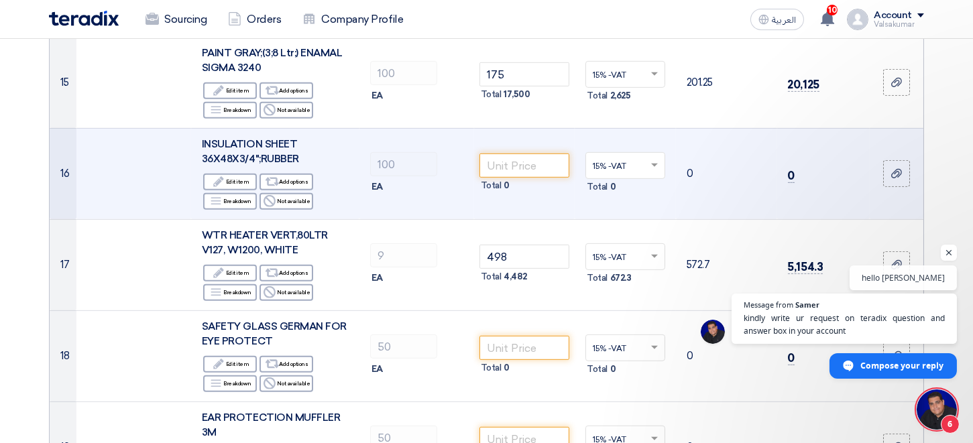
click at [612, 171] on input "text" at bounding box center [619, 167] width 52 height 22
click at [516, 168] on input "number" at bounding box center [525, 166] width 91 height 24
click at [286, 201] on div "Reject Not available" at bounding box center [287, 201] width 54 height 17
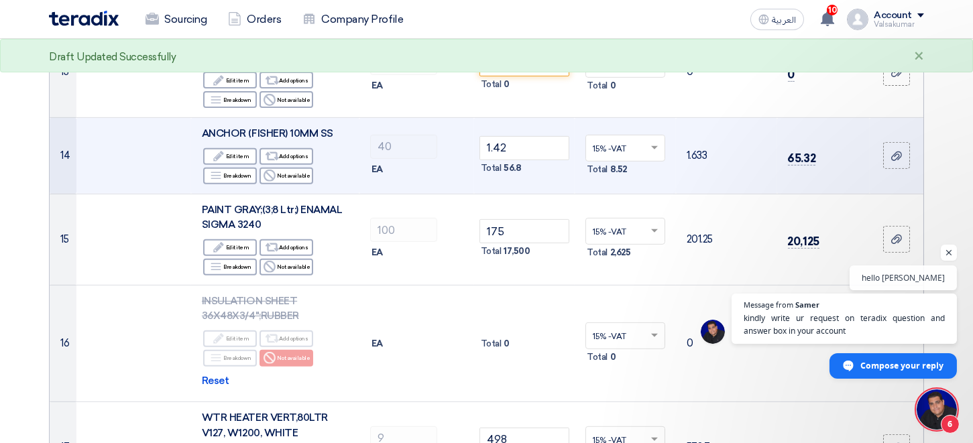
scroll to position [1254, 0]
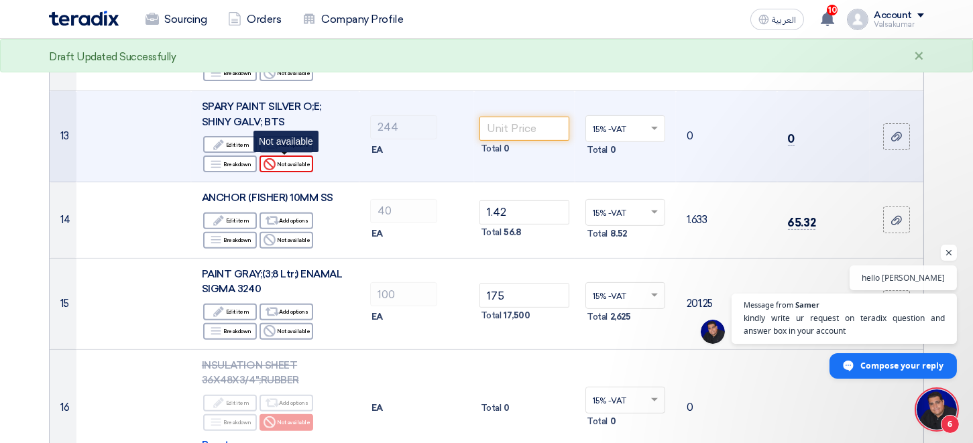
click at [286, 168] on div "Reject Not available" at bounding box center [287, 164] width 54 height 17
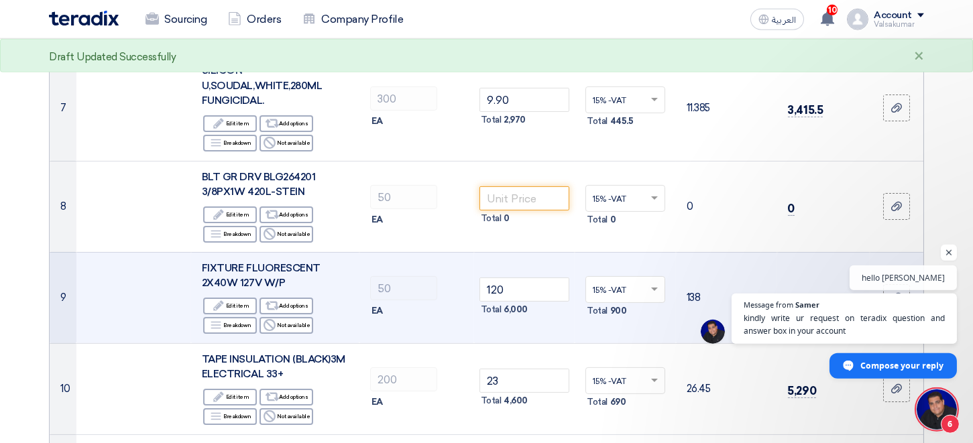
scroll to position [738, 0]
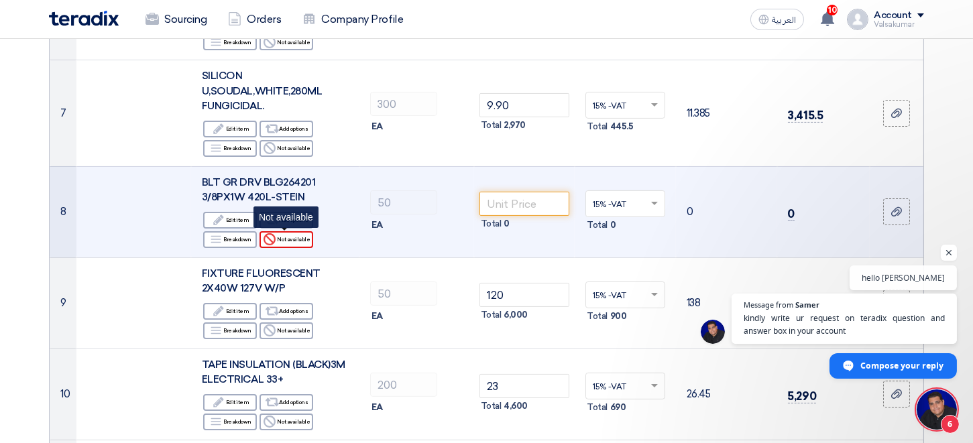
click at [285, 242] on div "Reject Not available" at bounding box center [287, 239] width 54 height 17
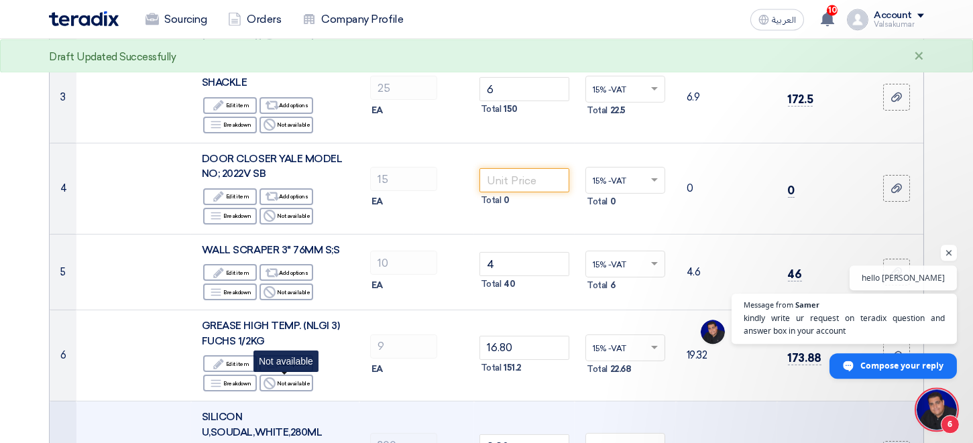
scroll to position [369, 0]
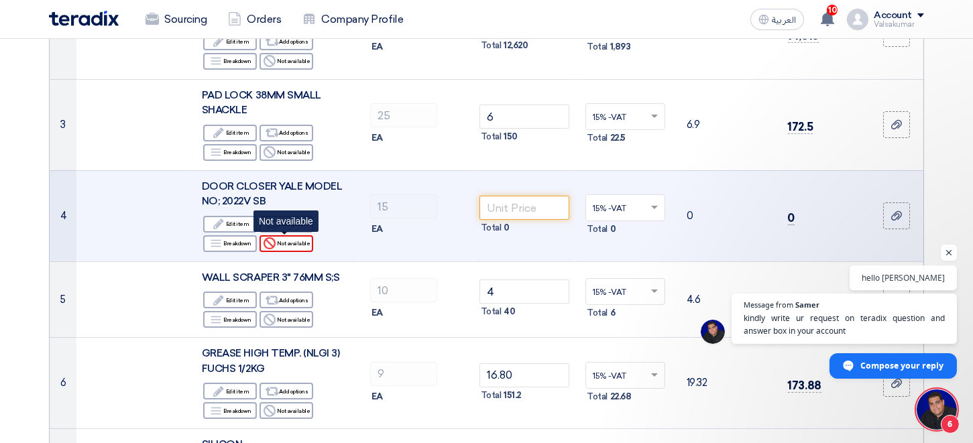
click at [292, 245] on div "Reject Not available" at bounding box center [287, 243] width 54 height 17
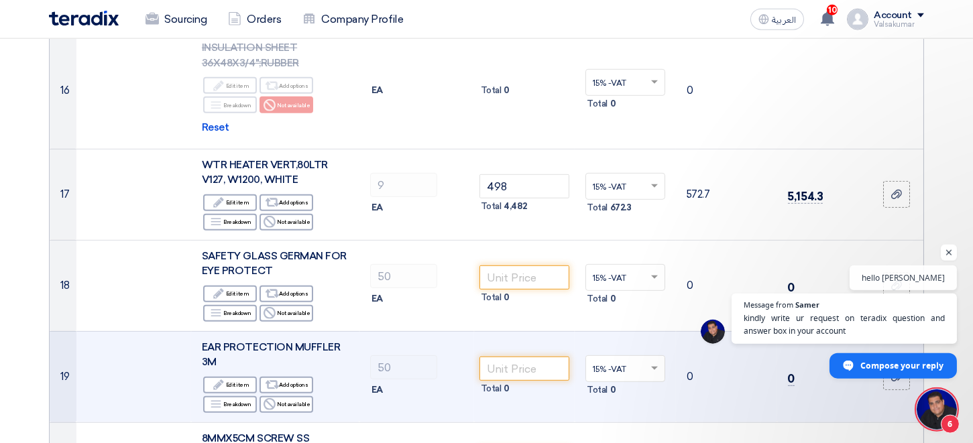
scroll to position [1697, 0]
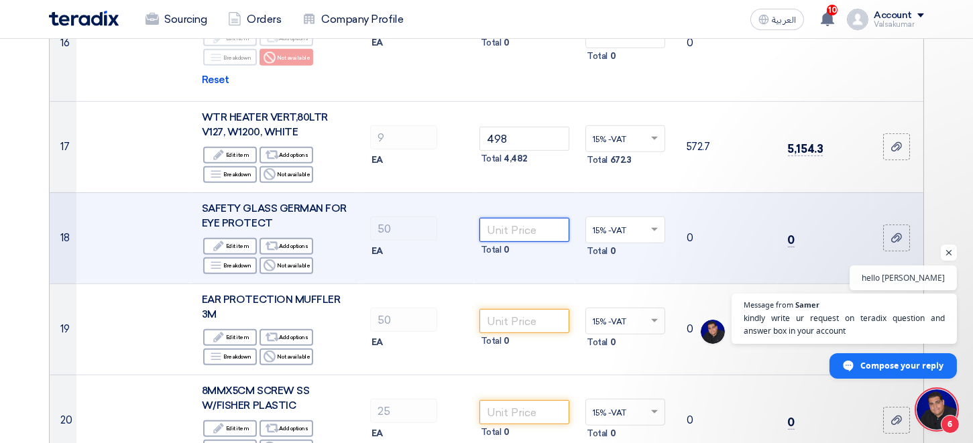
click at [534, 233] on input "number" at bounding box center [525, 230] width 91 height 24
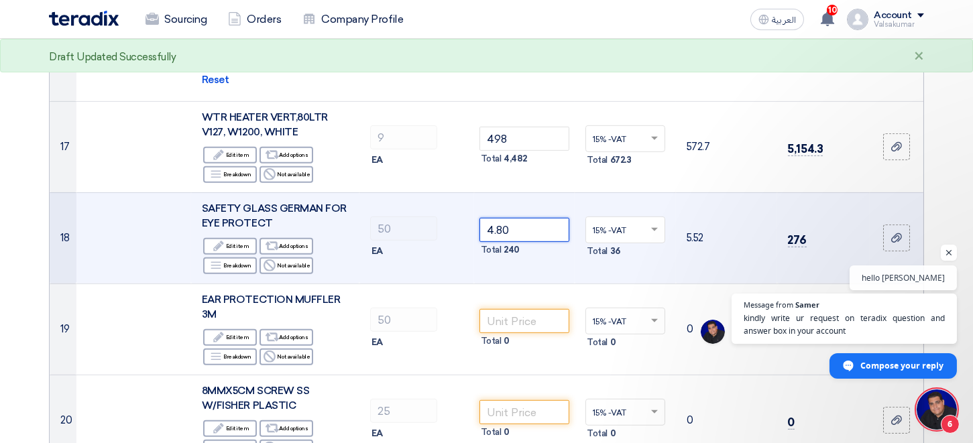
type input "4.80"
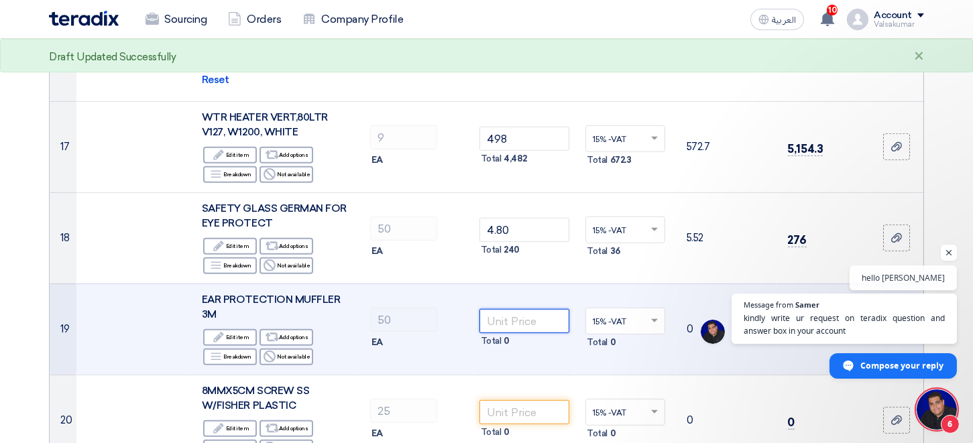
click at [524, 325] on input "number" at bounding box center [525, 321] width 91 height 24
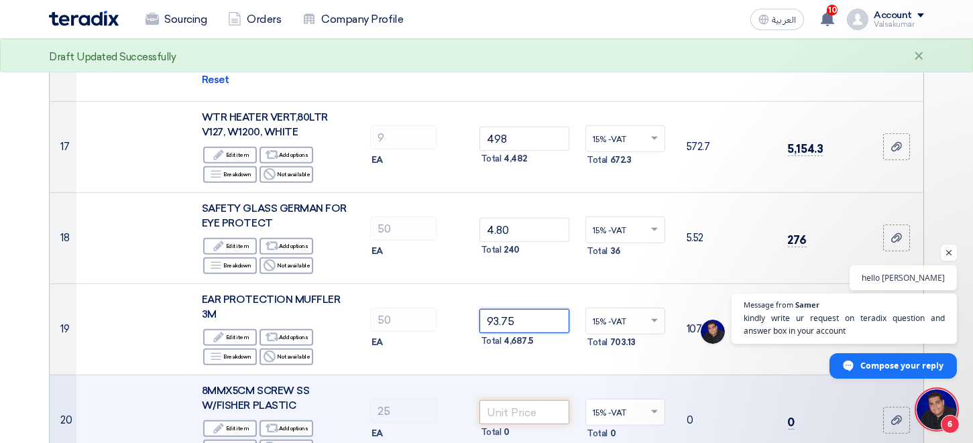
type input "93.75"
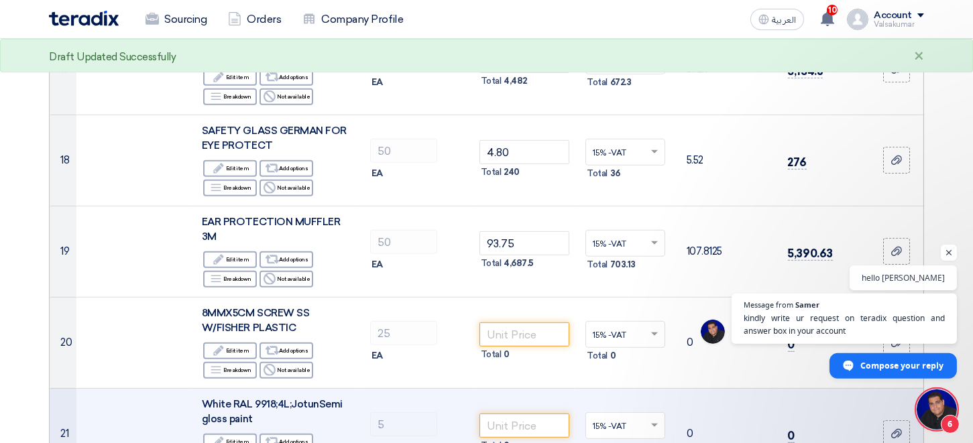
scroll to position [1844, 0]
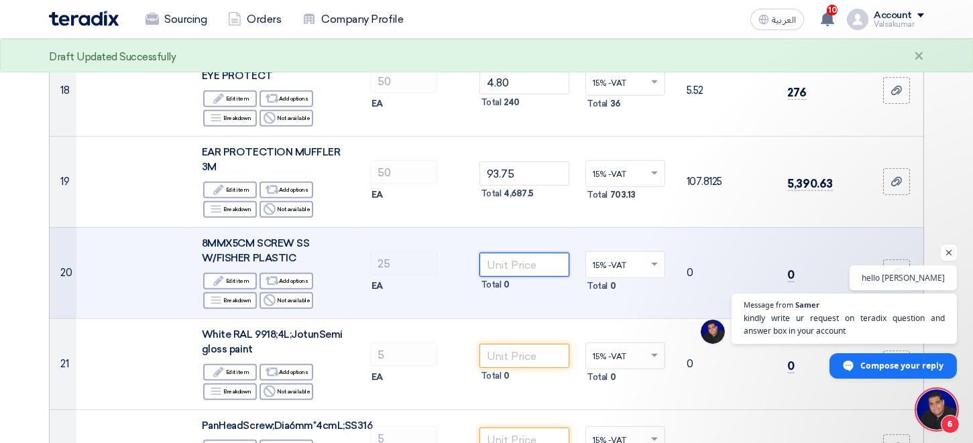
click at [535, 265] on input "number" at bounding box center [525, 265] width 91 height 24
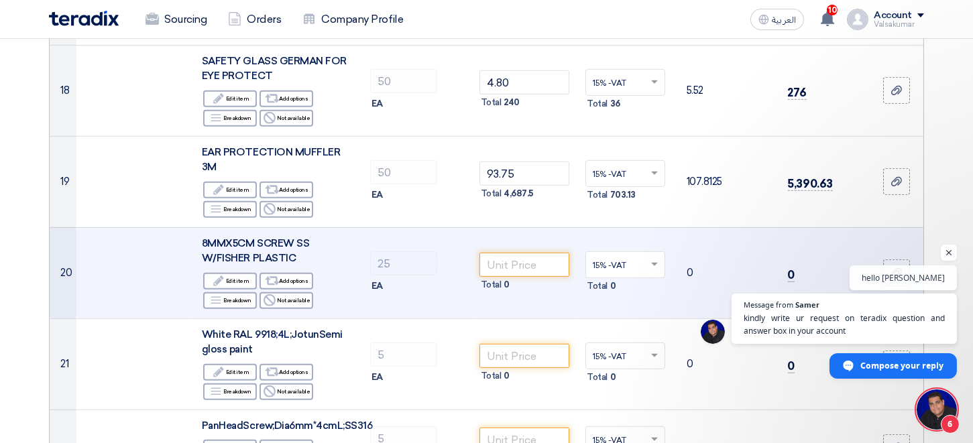
click at [202, 240] on td "8MMX5CM SCREW SS W/[PERSON_NAME] PLASTIC Edit Edit item Alternative Add options…" at bounding box center [275, 272] width 168 height 91
drag, startPoint x: 215, startPoint y: 240, endPoint x: 309, endPoint y: 240, distance: 94.6
click at [309, 240] on span "8MMX5CM SCREW SS W/FISHER PLASTIC" at bounding box center [255, 250] width 107 height 27
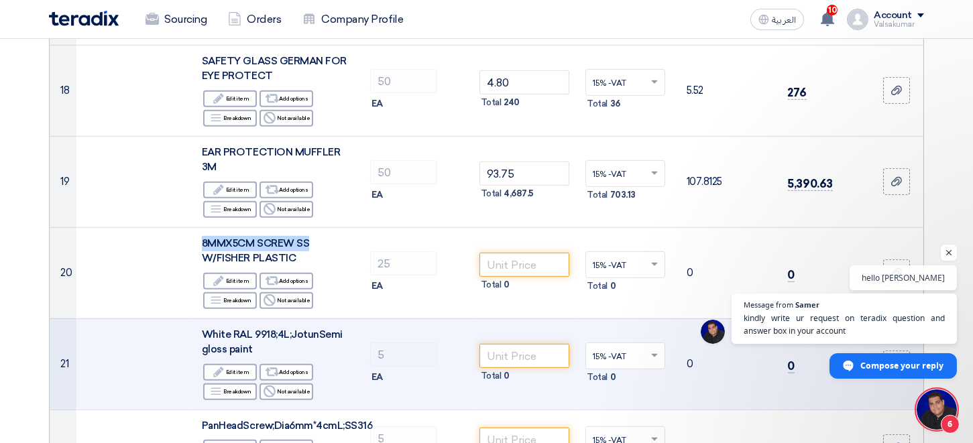
copy span "8MMX5CM SCREW SS"
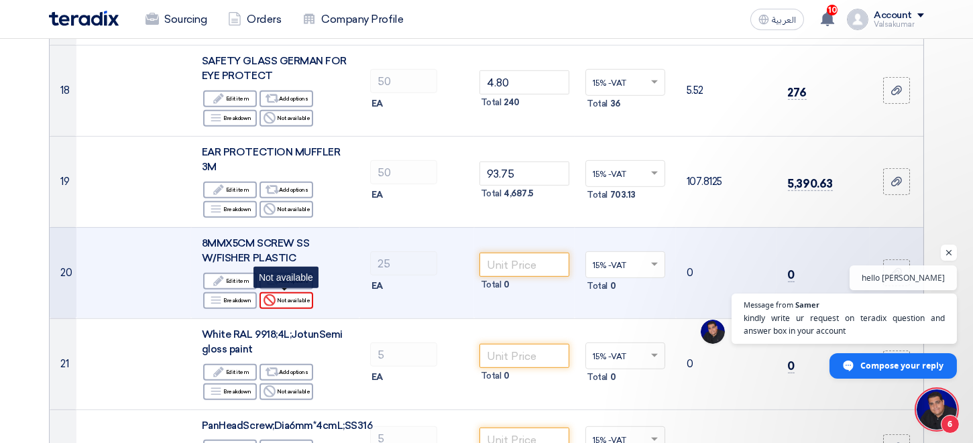
click at [294, 298] on div "Reject Not available" at bounding box center [287, 300] width 54 height 17
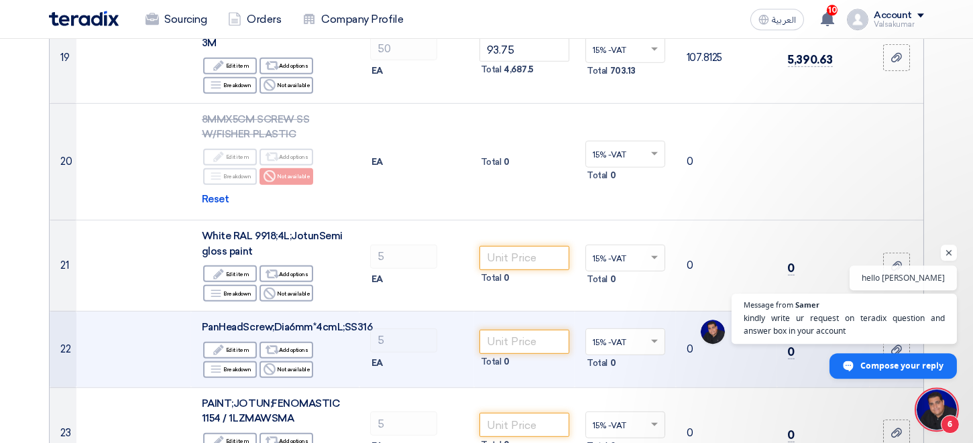
scroll to position [1992, 0]
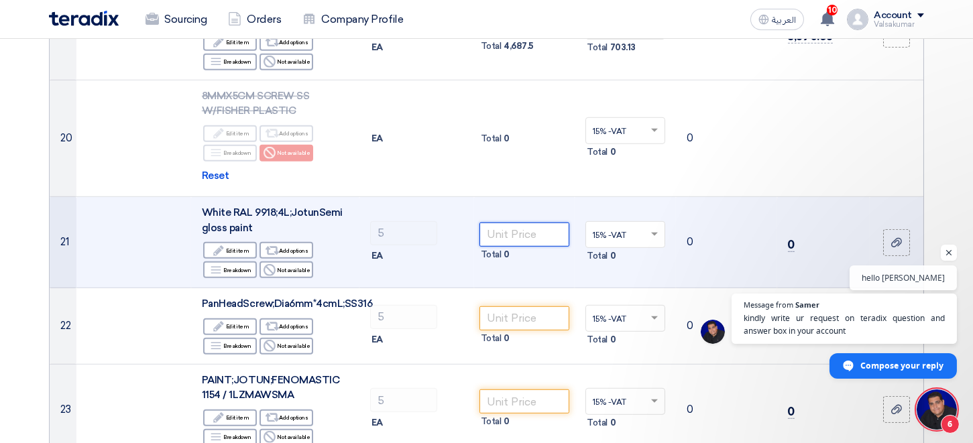
click at [513, 234] on input "number" at bounding box center [525, 235] width 91 height 24
type input "203"
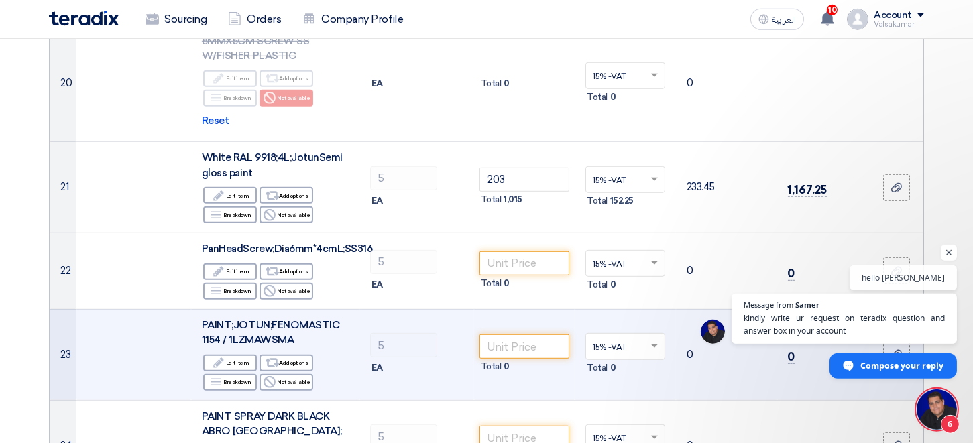
scroll to position [2066, 0]
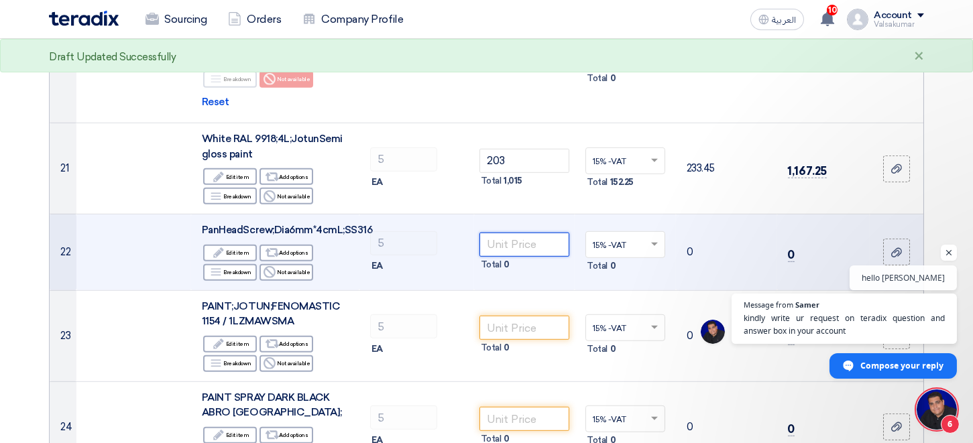
click at [541, 249] on input "number" at bounding box center [525, 245] width 91 height 24
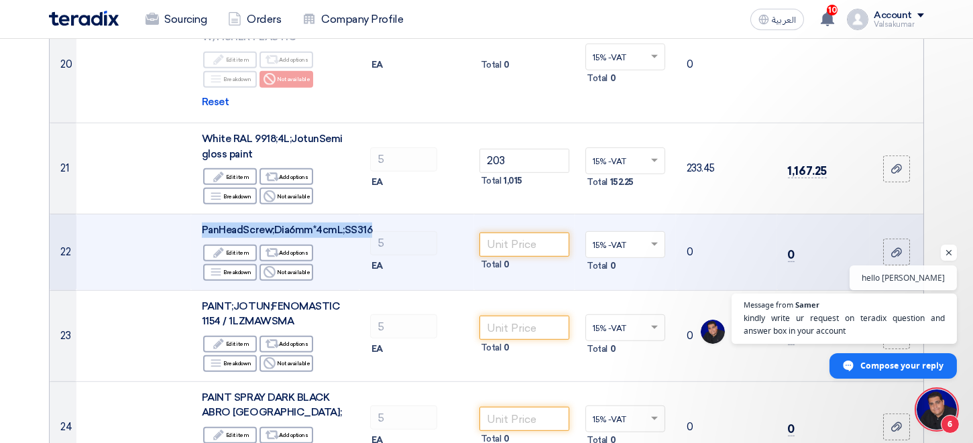
drag, startPoint x: 203, startPoint y: 227, endPoint x: 370, endPoint y: 229, distance: 166.3
click at [370, 228] on span "PanHeadScrew;Dia6mm*4cmL;SS316" at bounding box center [287, 230] width 171 height 12
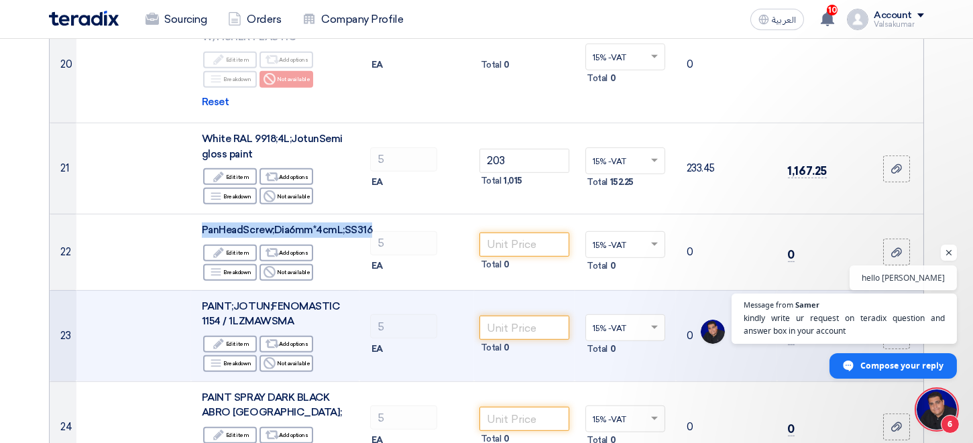
copy span "PanHeadScrew;Dia6mm*4cmL;SS316"
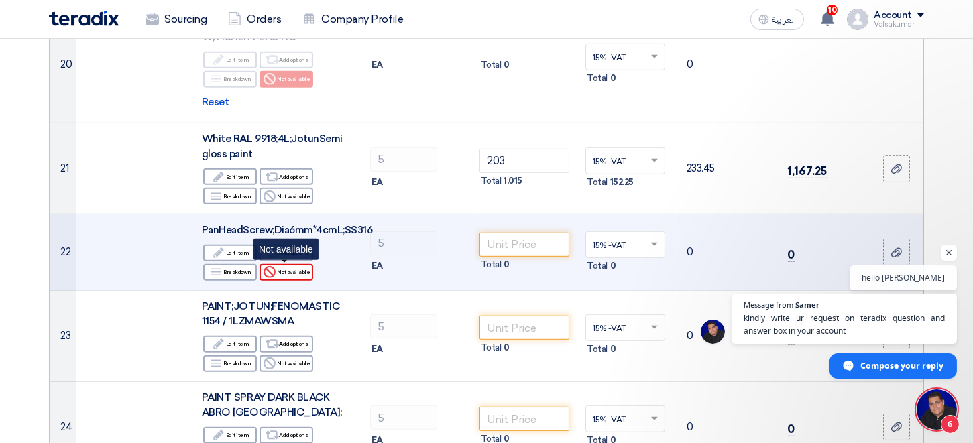
click at [290, 272] on div "Reject Not available" at bounding box center [287, 272] width 54 height 17
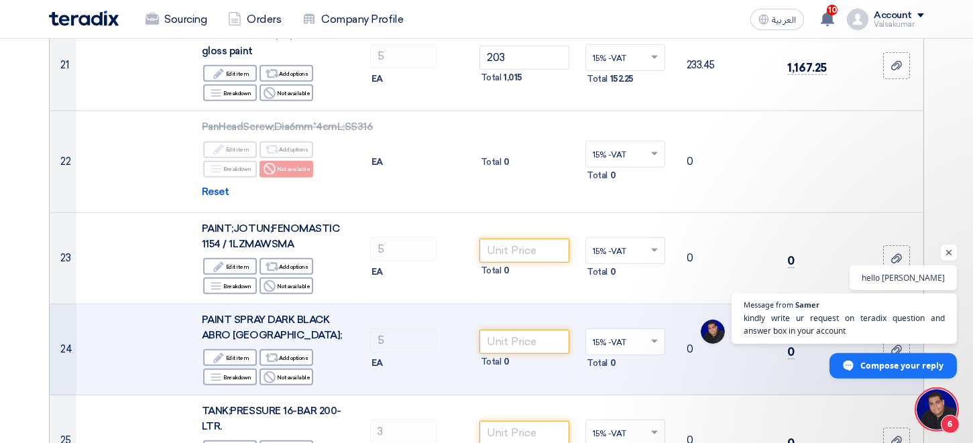
scroll to position [2213, 0]
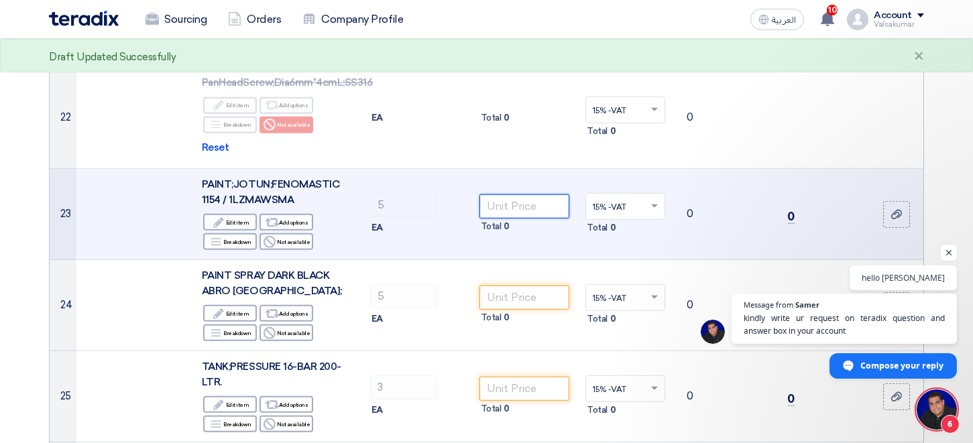
click at [524, 208] on input "number" at bounding box center [525, 206] width 91 height 24
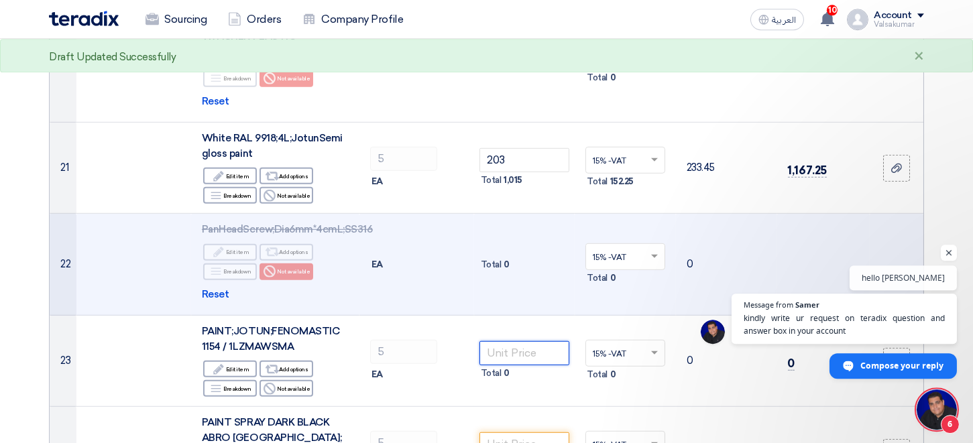
scroll to position [2066, 0]
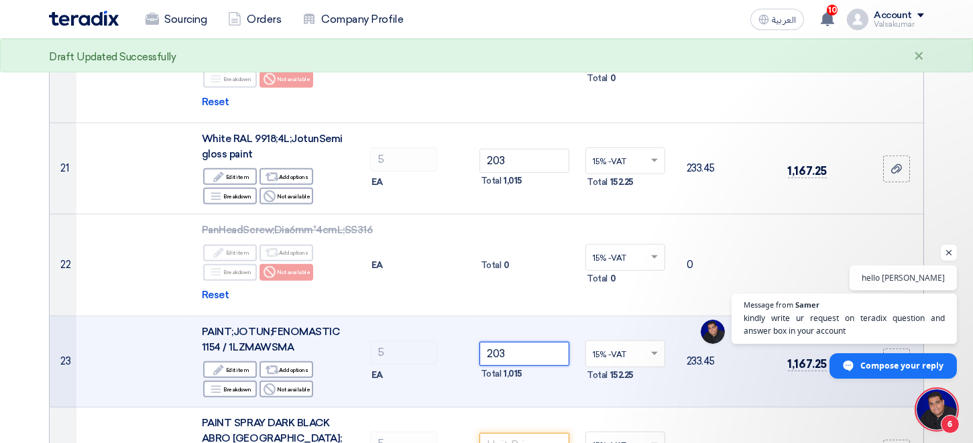
type input "203"
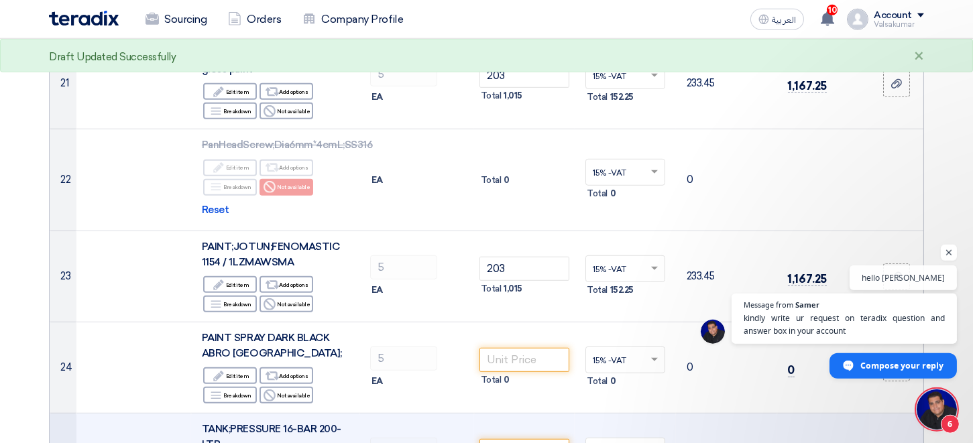
scroll to position [2287, 0]
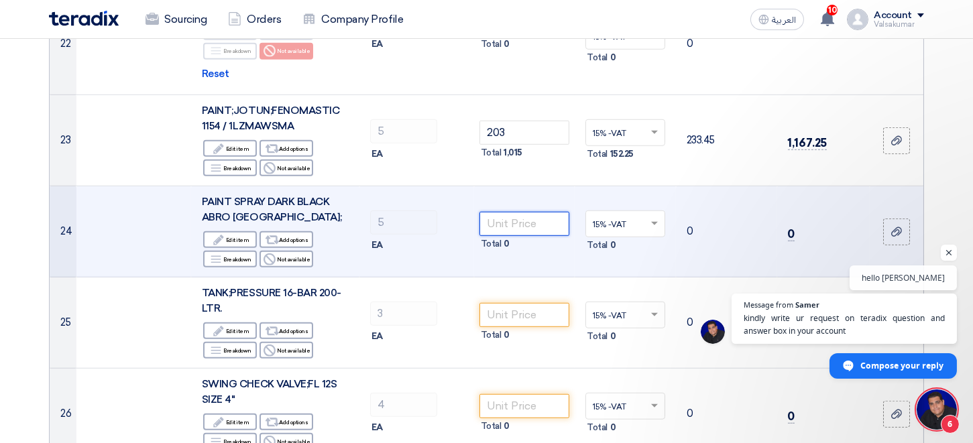
click at [535, 219] on input "number" at bounding box center [525, 224] width 91 height 24
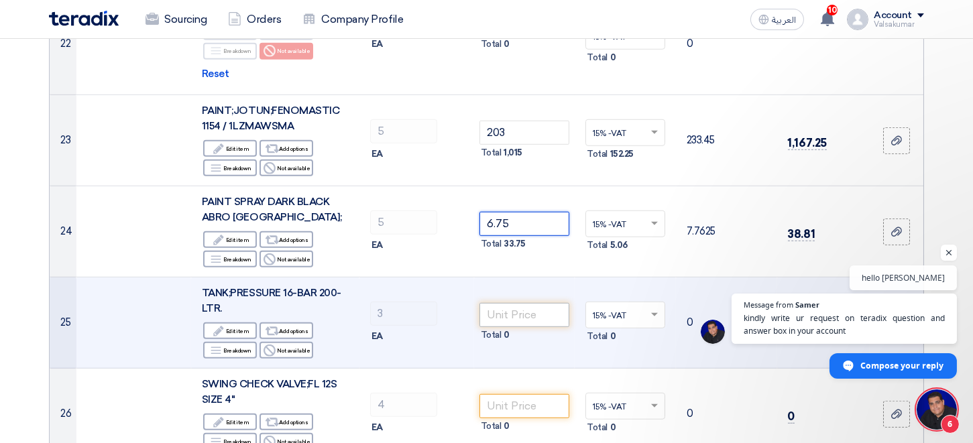
type input "6.75"
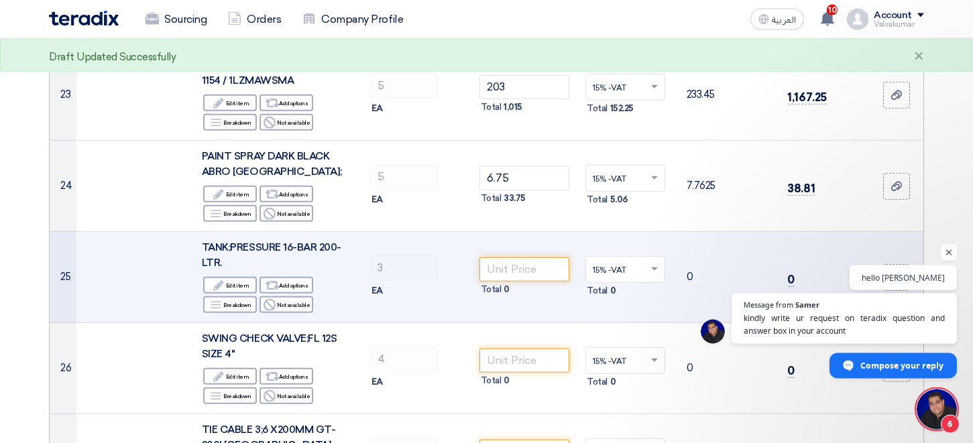
scroll to position [2361, 0]
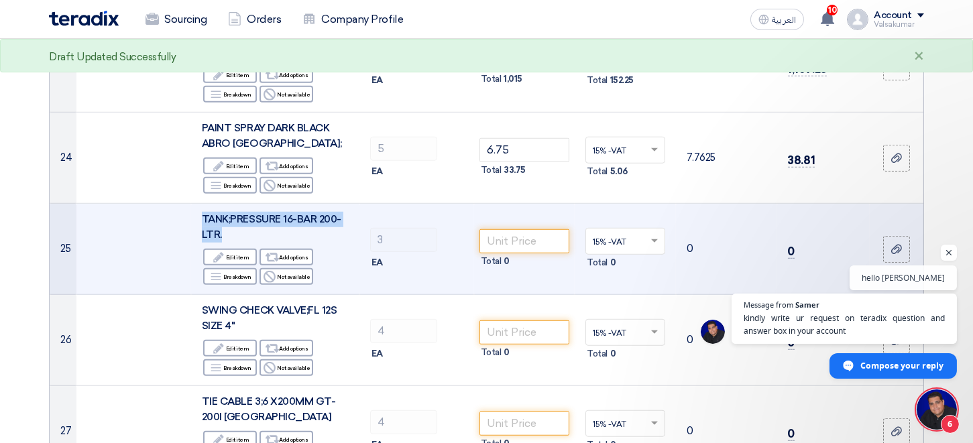
drag, startPoint x: 204, startPoint y: 215, endPoint x: 221, endPoint y: 230, distance: 23.3
click at [221, 230] on div "TANK;PRESSURE 16-BAR 200-LTR." at bounding box center [275, 227] width 147 height 30
copy span "TANK;PRESSURE 16-BAR 200-LTR."
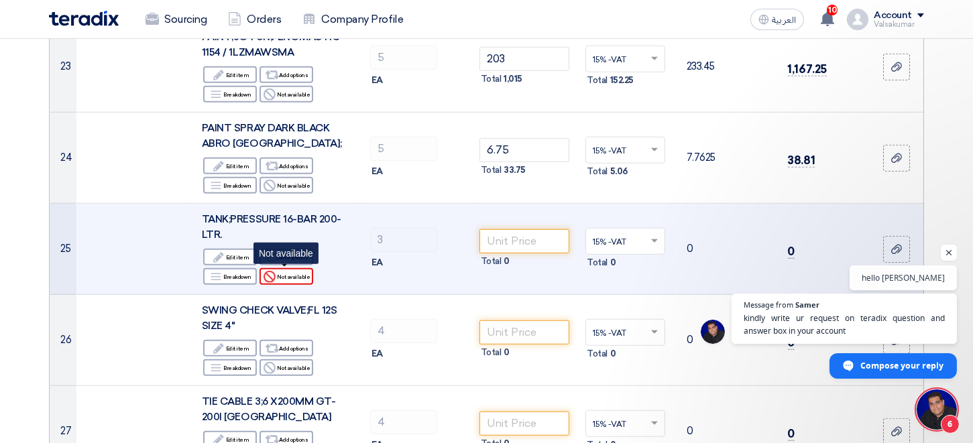
click at [294, 280] on div "Reject Not available" at bounding box center [287, 276] width 54 height 17
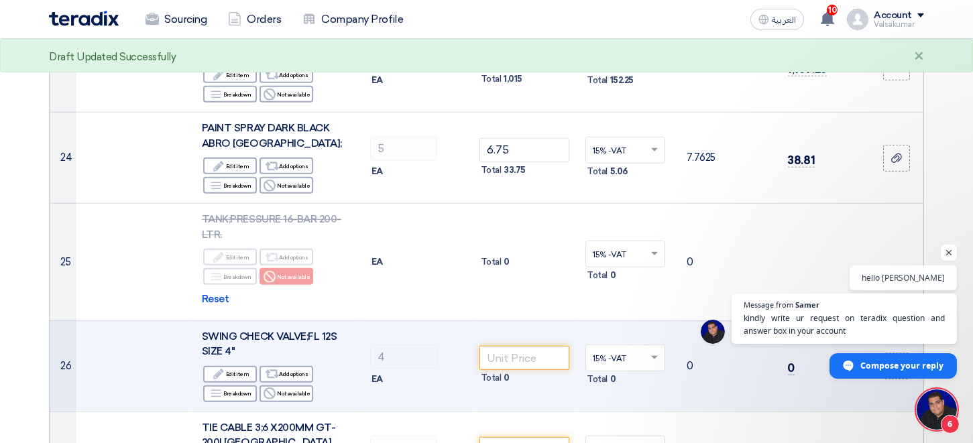
scroll to position [2434, 0]
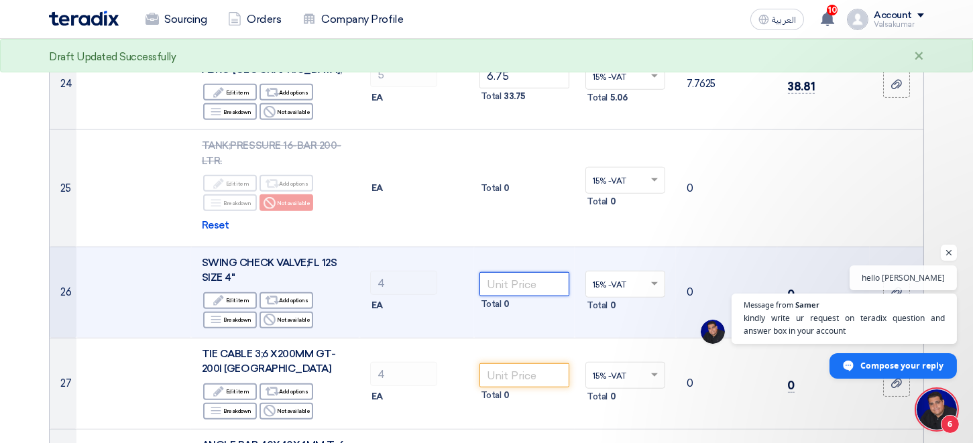
click at [520, 283] on input "number" at bounding box center [525, 284] width 91 height 24
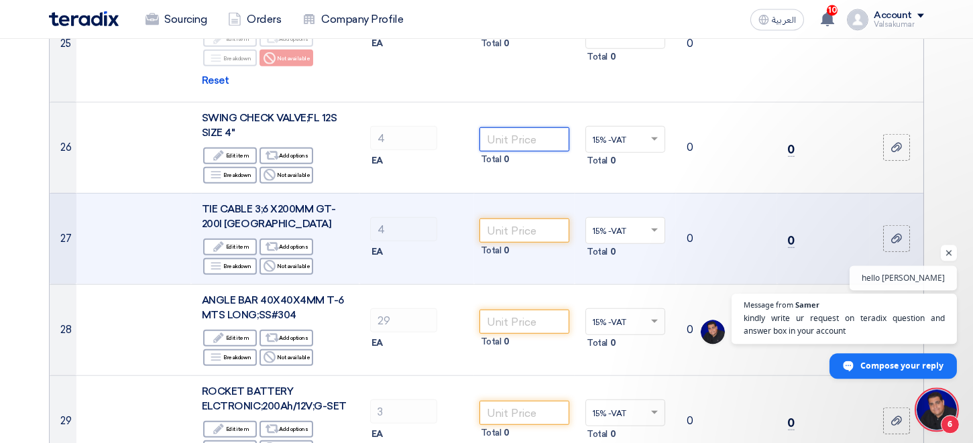
scroll to position [2582, 0]
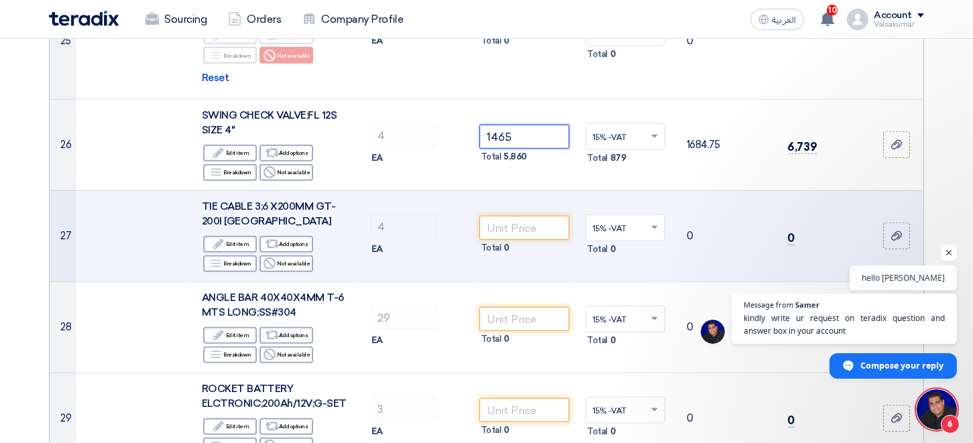
type input "1465"
click at [492, 225] on input "number" at bounding box center [525, 228] width 91 height 24
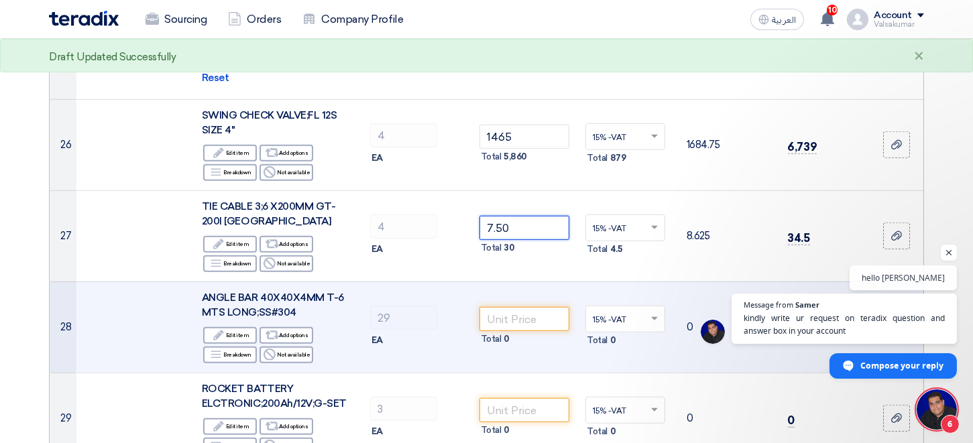
type input "7.50"
click at [498, 318] on input "number" at bounding box center [525, 319] width 91 height 24
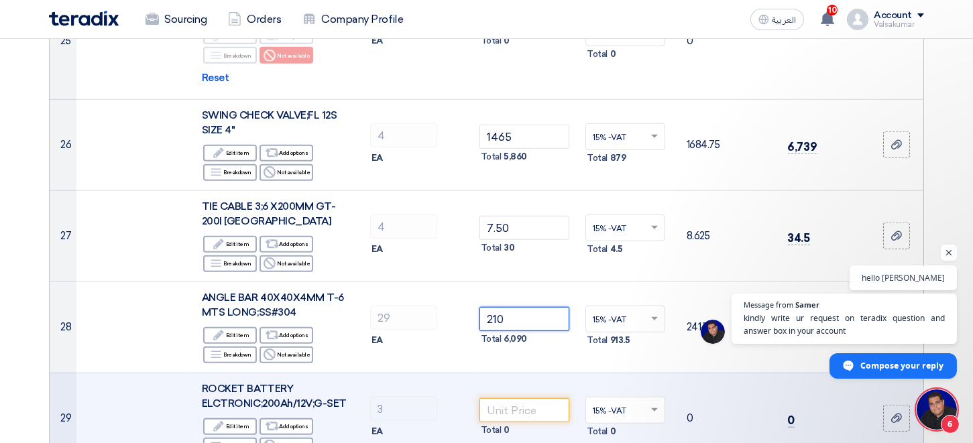
type input "210"
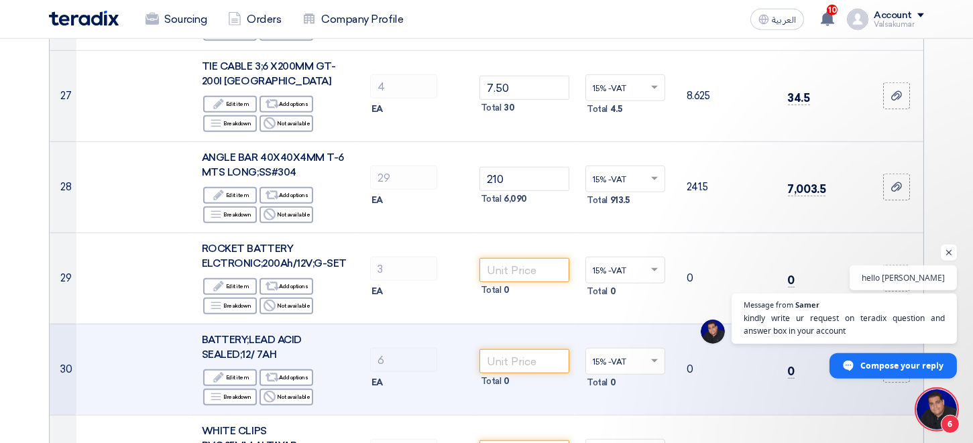
scroll to position [2803, 0]
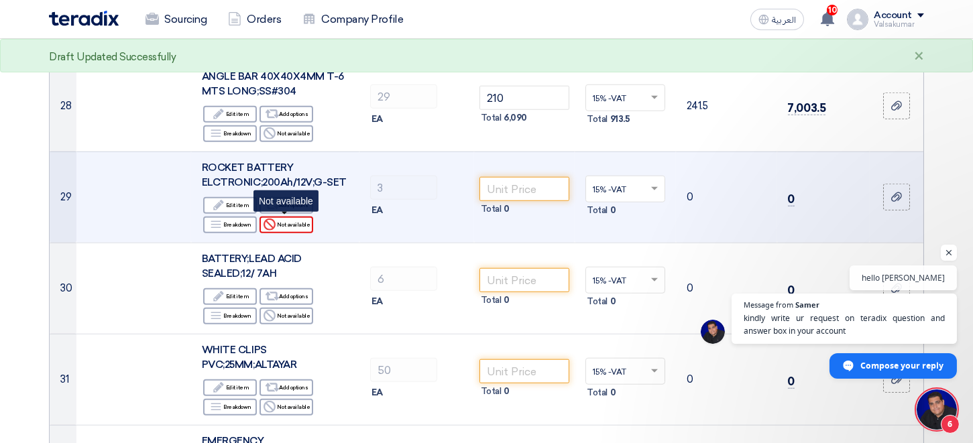
click at [287, 224] on div "Reject Not available" at bounding box center [287, 225] width 54 height 17
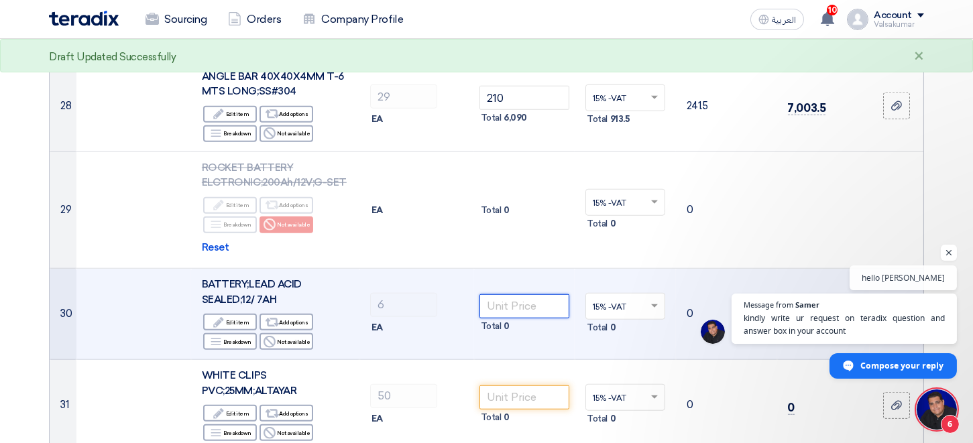
click at [518, 306] on input "number" at bounding box center [525, 306] width 91 height 24
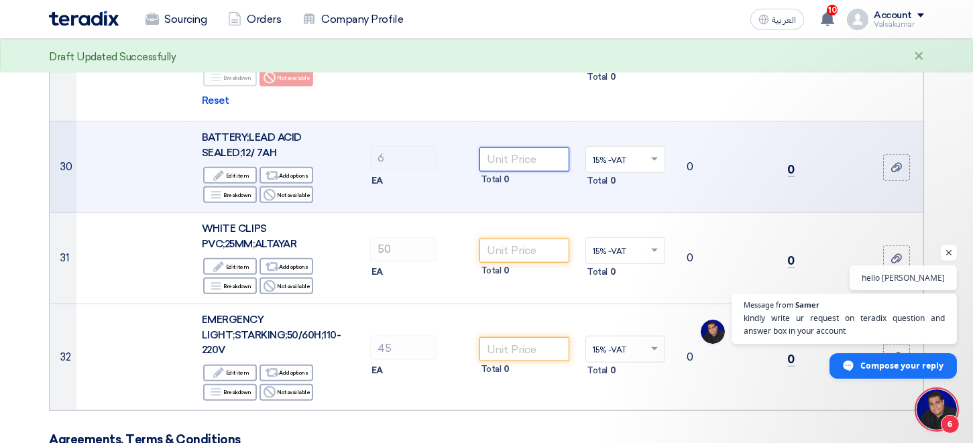
scroll to position [2951, 0]
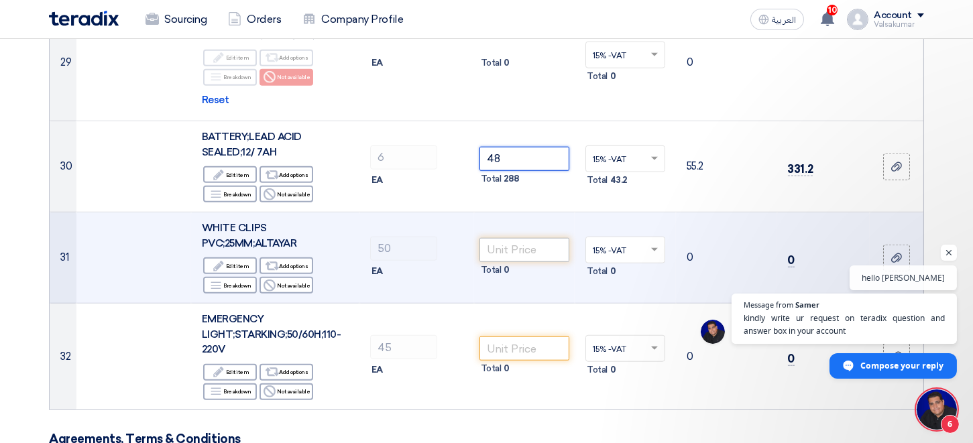
type input "48"
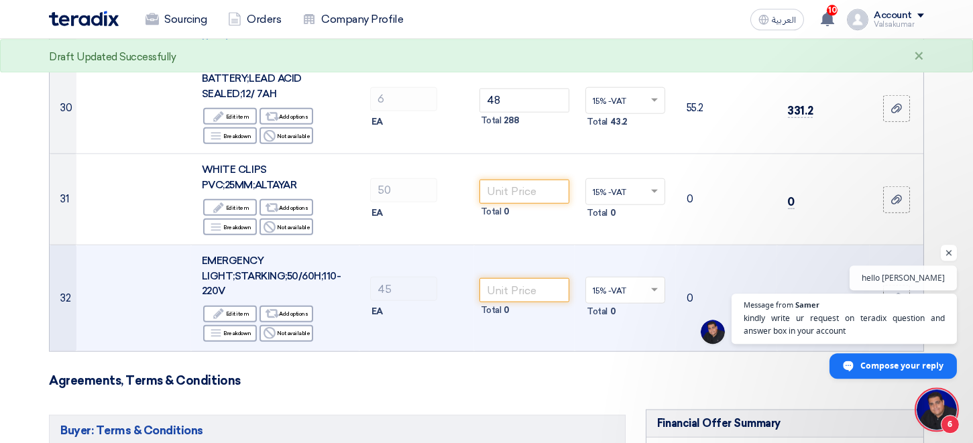
scroll to position [3025, 0]
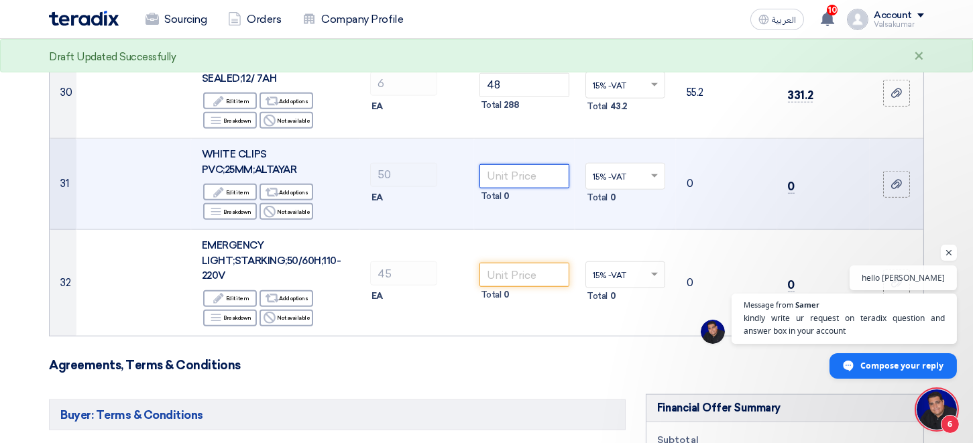
click at [521, 176] on input "number" at bounding box center [525, 176] width 91 height 24
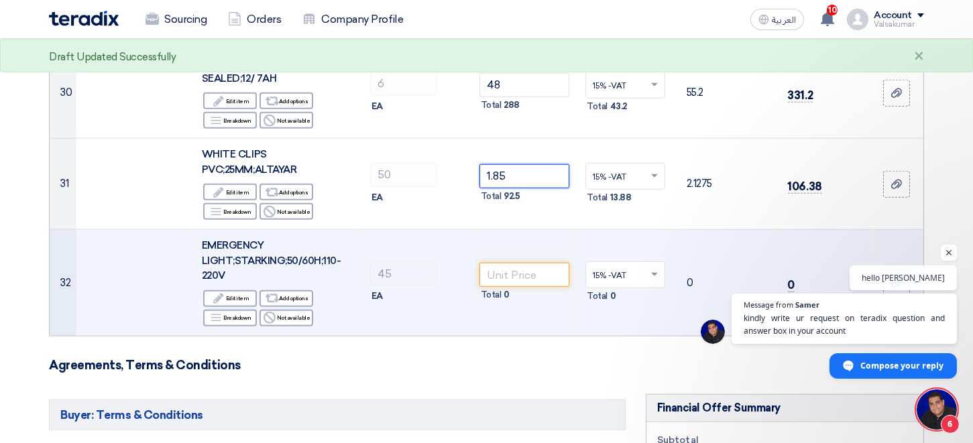
type input "1.85"
drag, startPoint x: 506, startPoint y: 277, endPoint x: 517, endPoint y: 279, distance: 11.6
click at [506, 277] on input "number" at bounding box center [525, 275] width 91 height 24
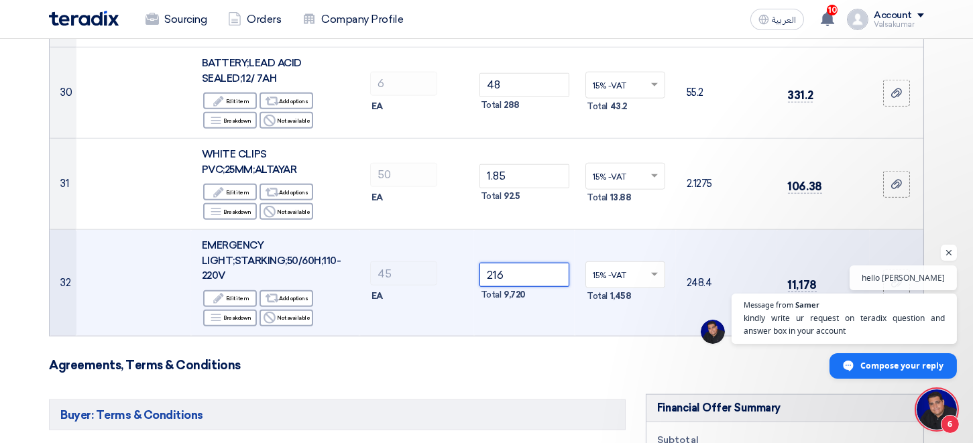
type input "216"
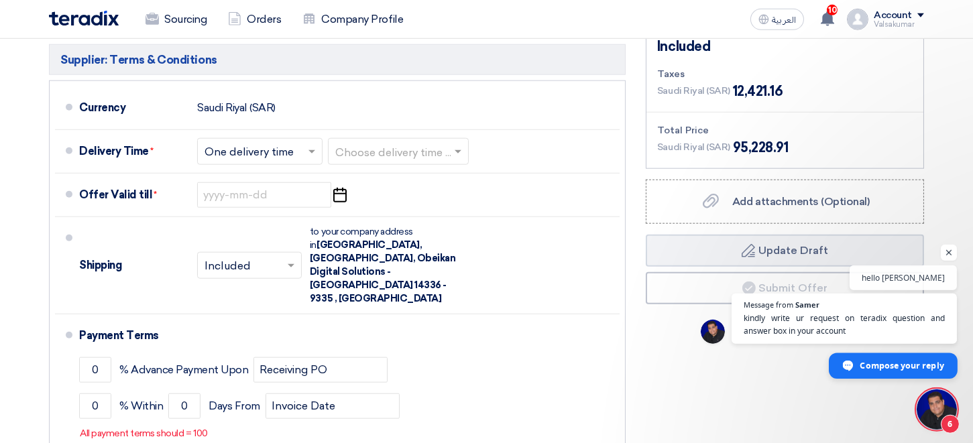
scroll to position [3487, 0]
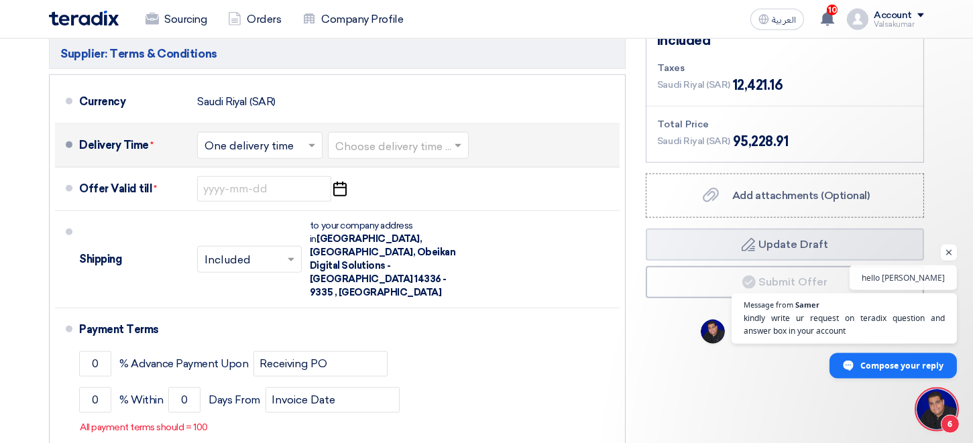
click at [388, 147] on input "text" at bounding box center [398, 146] width 127 height 19
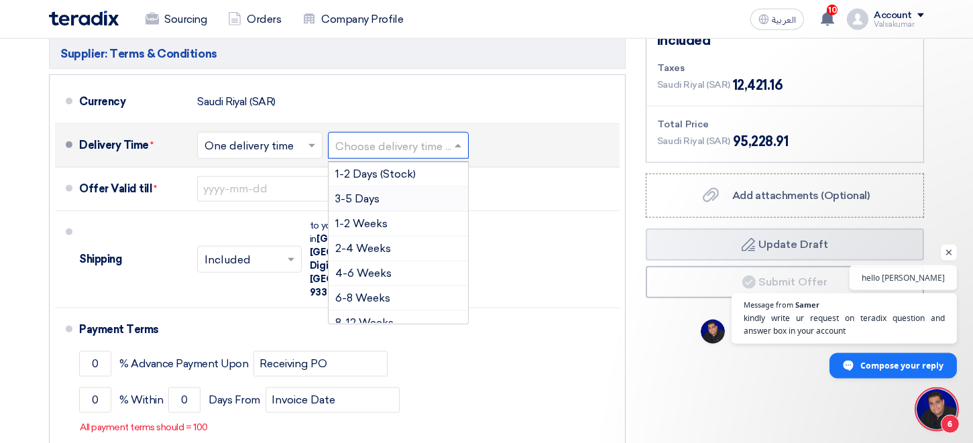
click at [376, 201] on span "3-5 Days" at bounding box center [357, 198] width 44 height 13
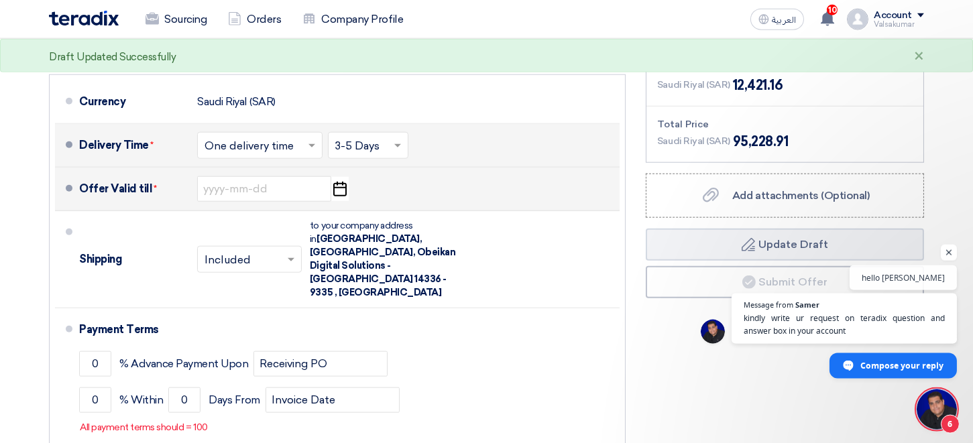
click at [342, 190] on icon "Pick a date" at bounding box center [340, 189] width 18 height 24
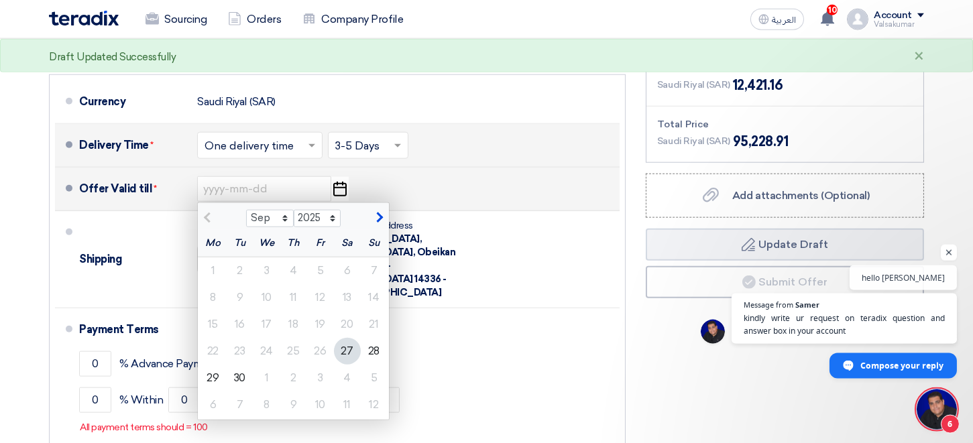
click at [378, 221] on span "button" at bounding box center [377, 218] width 7 height 12
select select "10"
click at [371, 352] on div "26" at bounding box center [374, 351] width 27 height 27
type input "[DATE]"
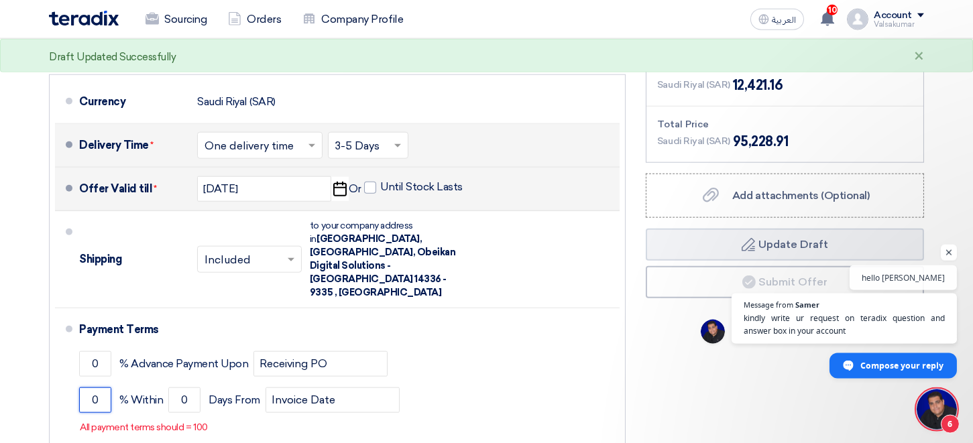
drag, startPoint x: 71, startPoint y: 372, endPoint x: 13, endPoint y: 354, distance: 60.9
click at [79, 388] on input "0" at bounding box center [95, 400] width 32 height 25
type input "100"
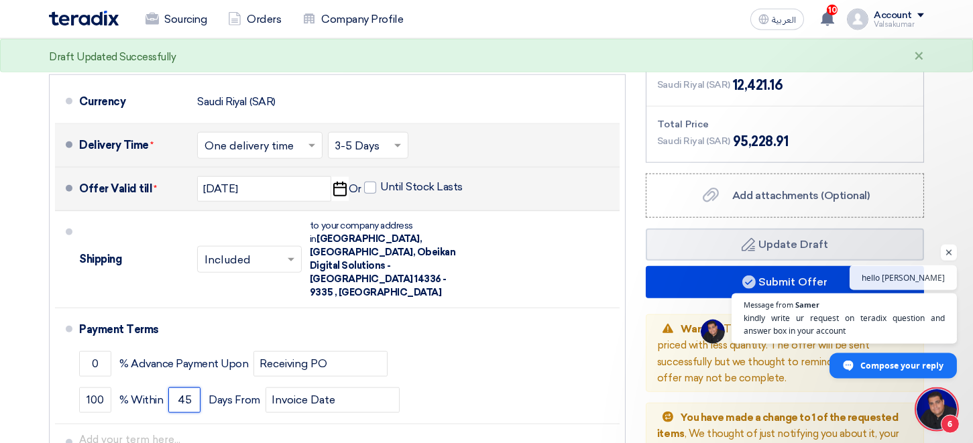
type input "45"
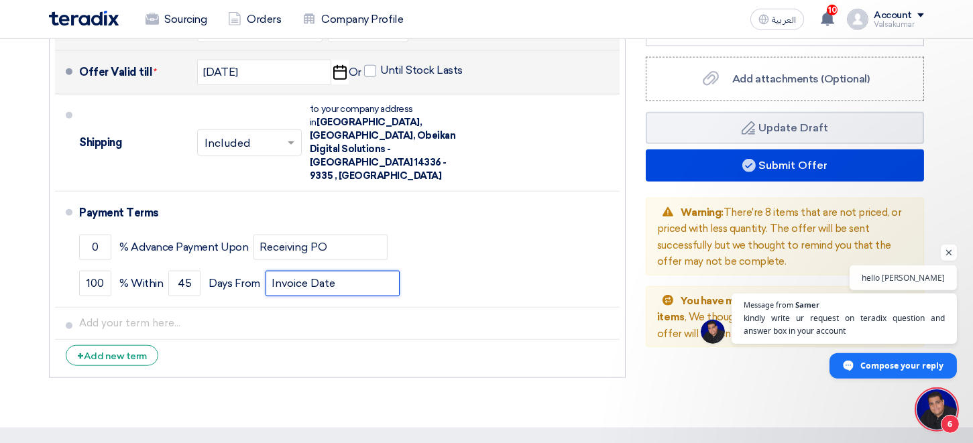
scroll to position [3560, 0]
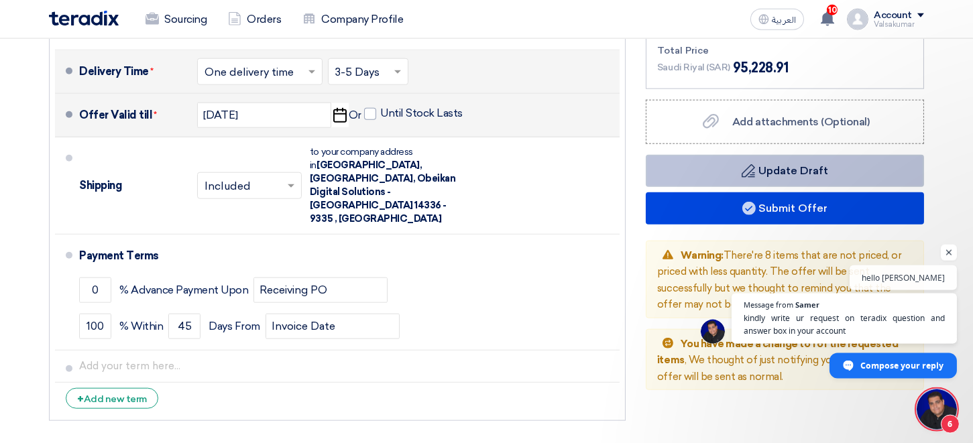
click at [776, 169] on button "Draft Update Draft" at bounding box center [785, 171] width 278 height 32
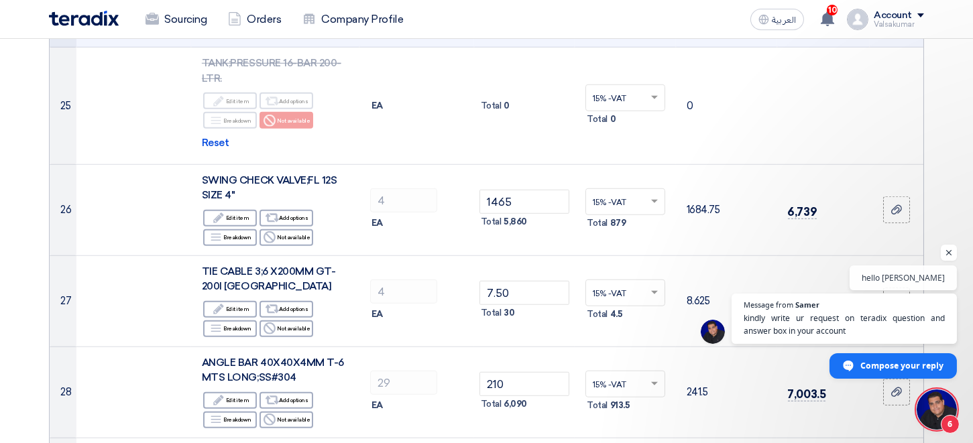
scroll to position [2601, 0]
